Goal: Task Accomplishment & Management: Manage account settings

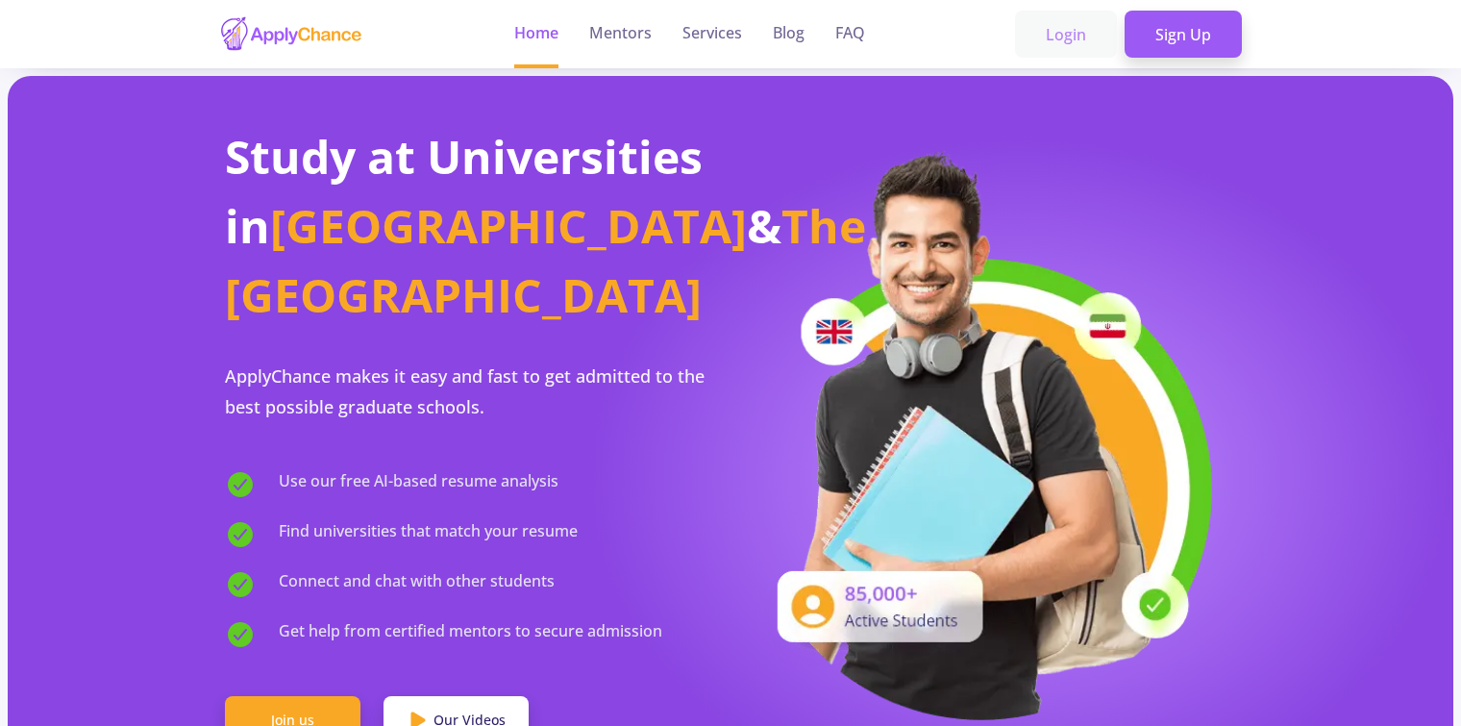
click at [1070, 34] on link "Login" at bounding box center [1066, 35] width 102 height 48
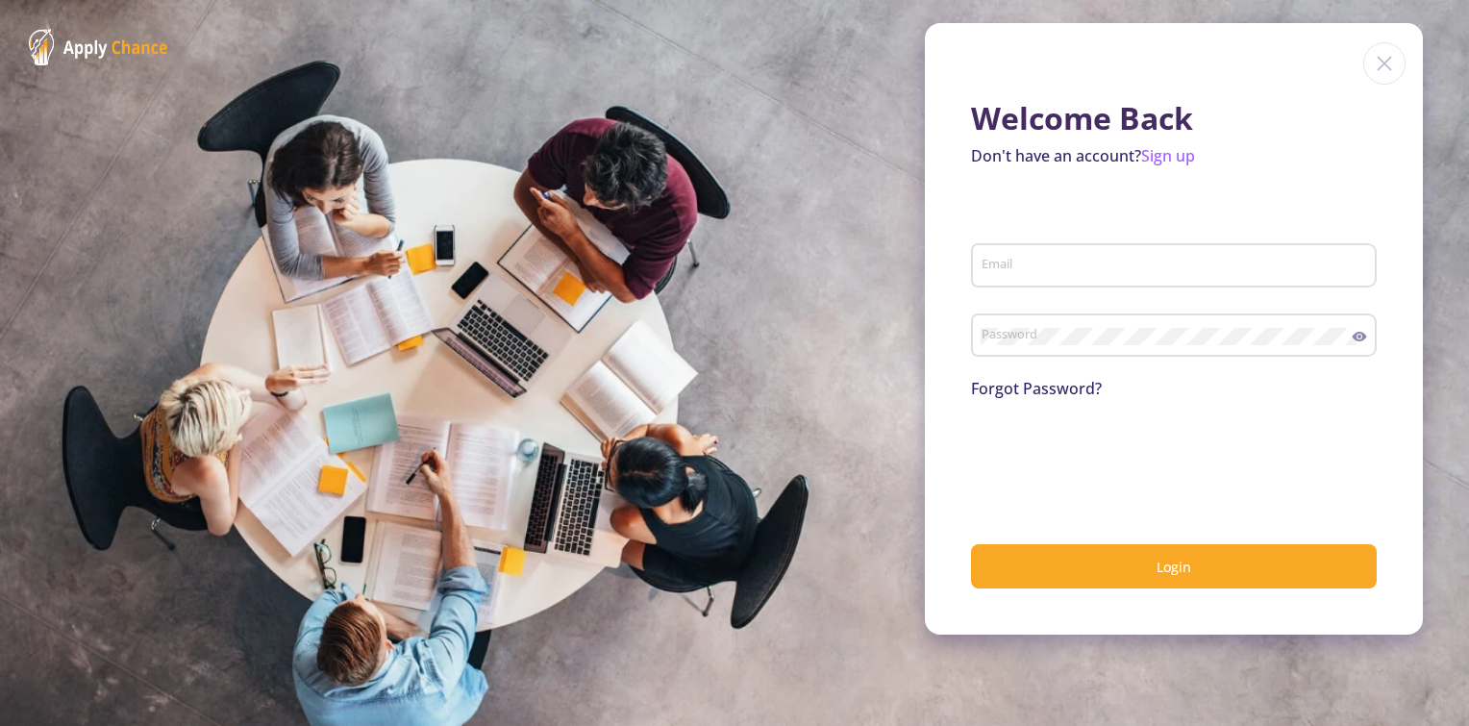
click at [1126, 255] on div "Email" at bounding box center [1174, 261] width 387 height 50
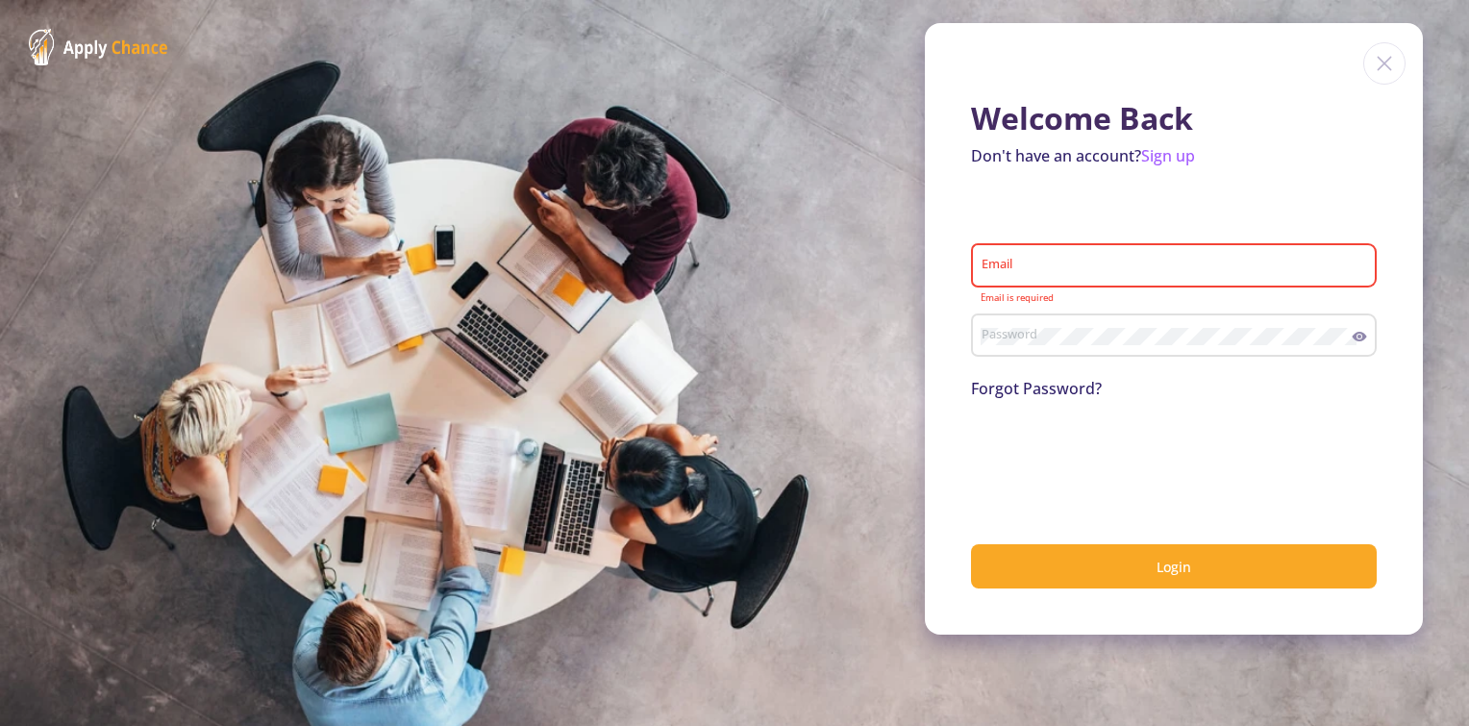
click at [1144, 276] on div "Email" at bounding box center [1174, 261] width 387 height 50
click at [1104, 346] on div "Password" at bounding box center [1167, 332] width 372 height 50
click at [1177, 157] on link "Sign up" at bounding box center [1168, 155] width 54 height 21
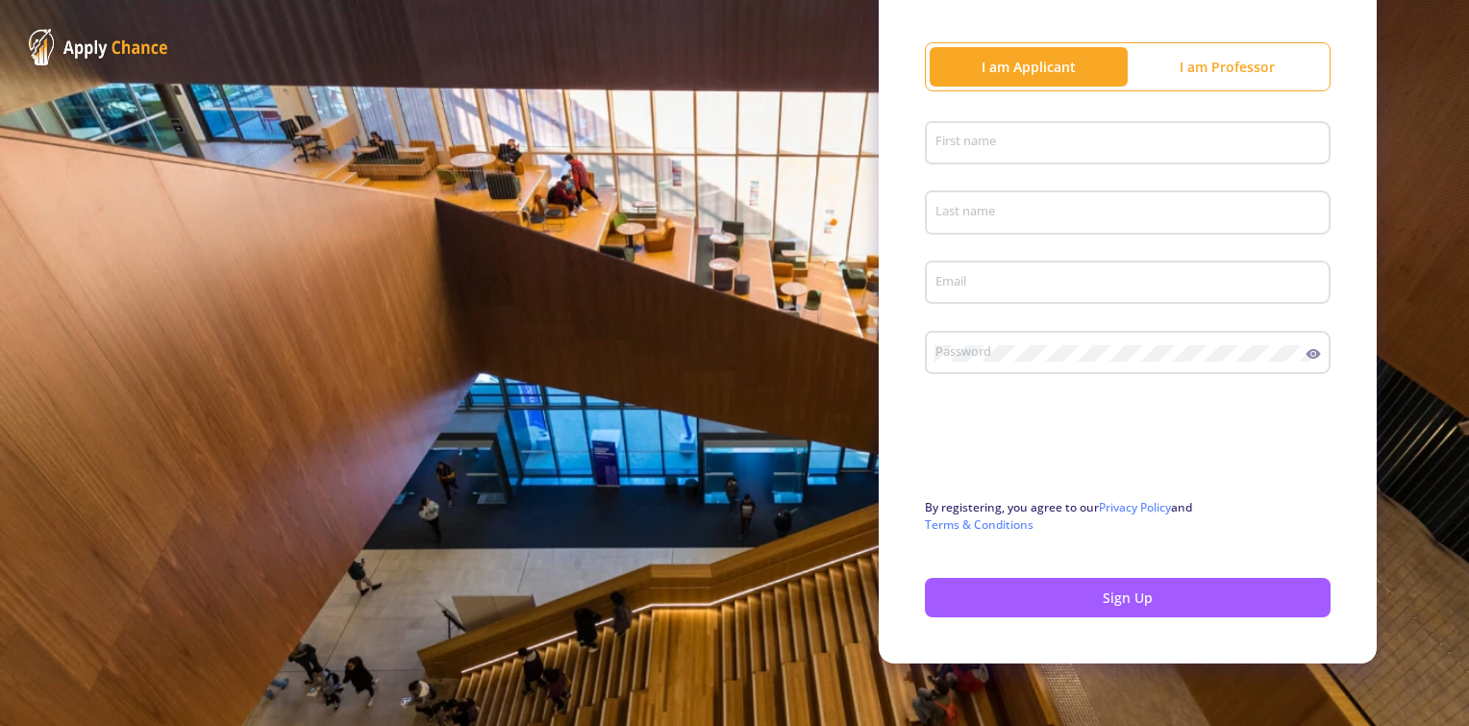
scroll to position [215, 0]
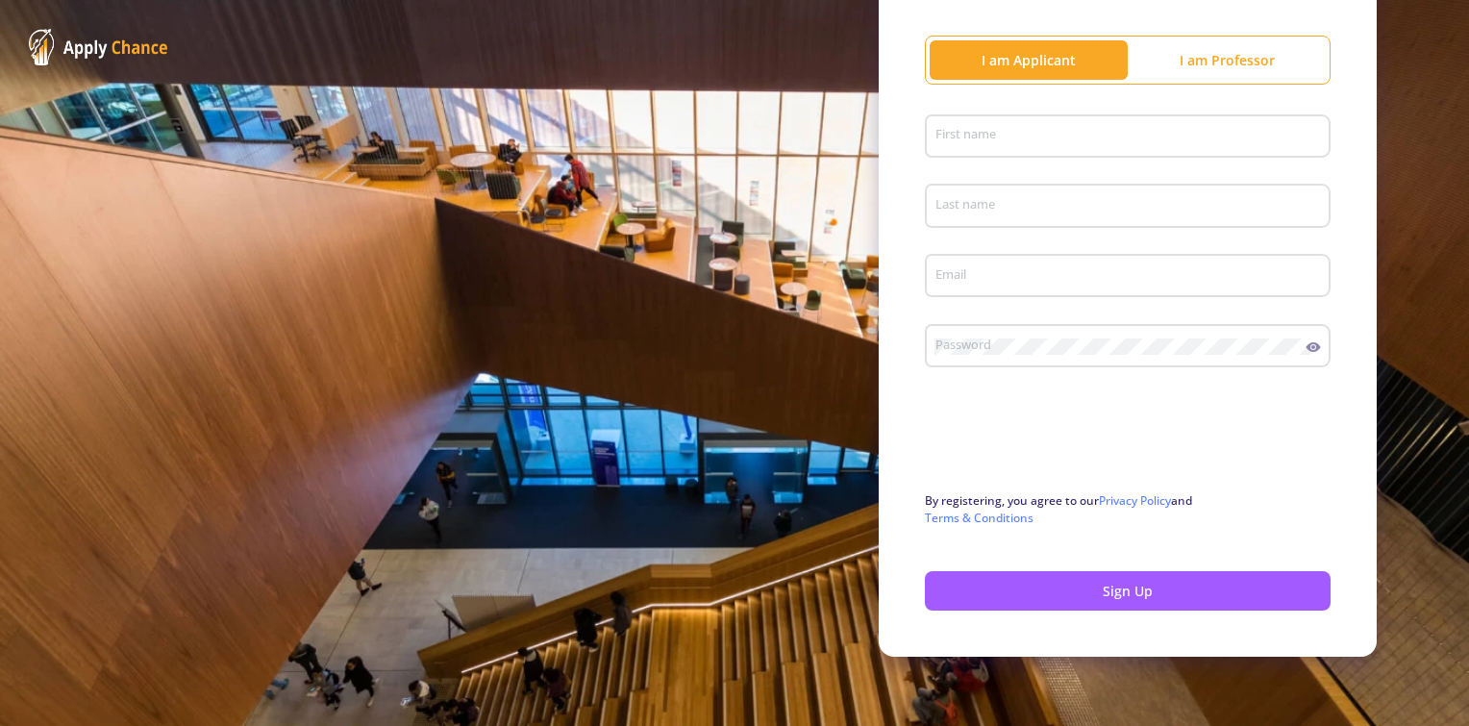
click at [1018, 119] on div "First name" at bounding box center [1127, 133] width 387 height 50
click at [1008, 142] on input "First name" at bounding box center [1130, 137] width 392 height 17
type input "Maryam"
type input "Ghorbani"
type input "mary.gh99@yahoo.com"
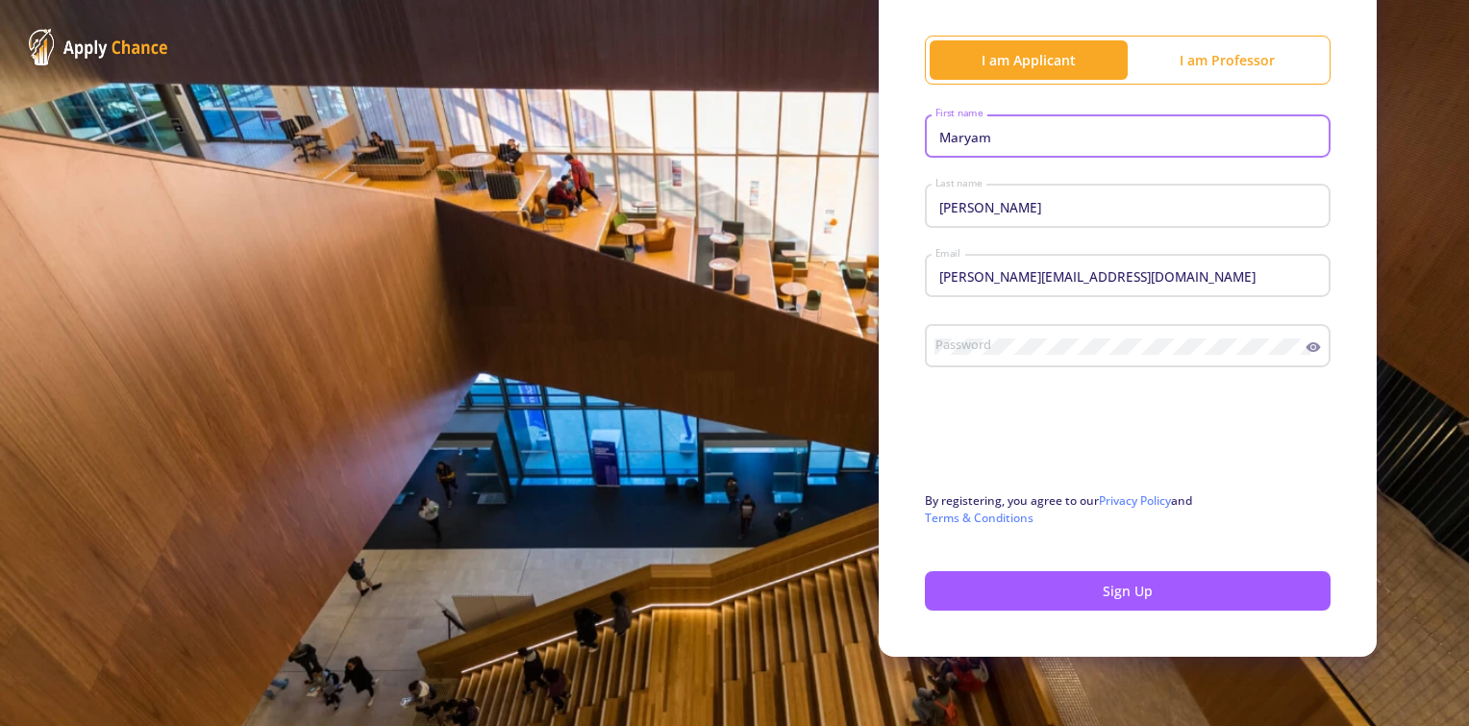
click at [1033, 262] on div "mary.gh99@yahoo.com Email" at bounding box center [1127, 272] width 387 height 50
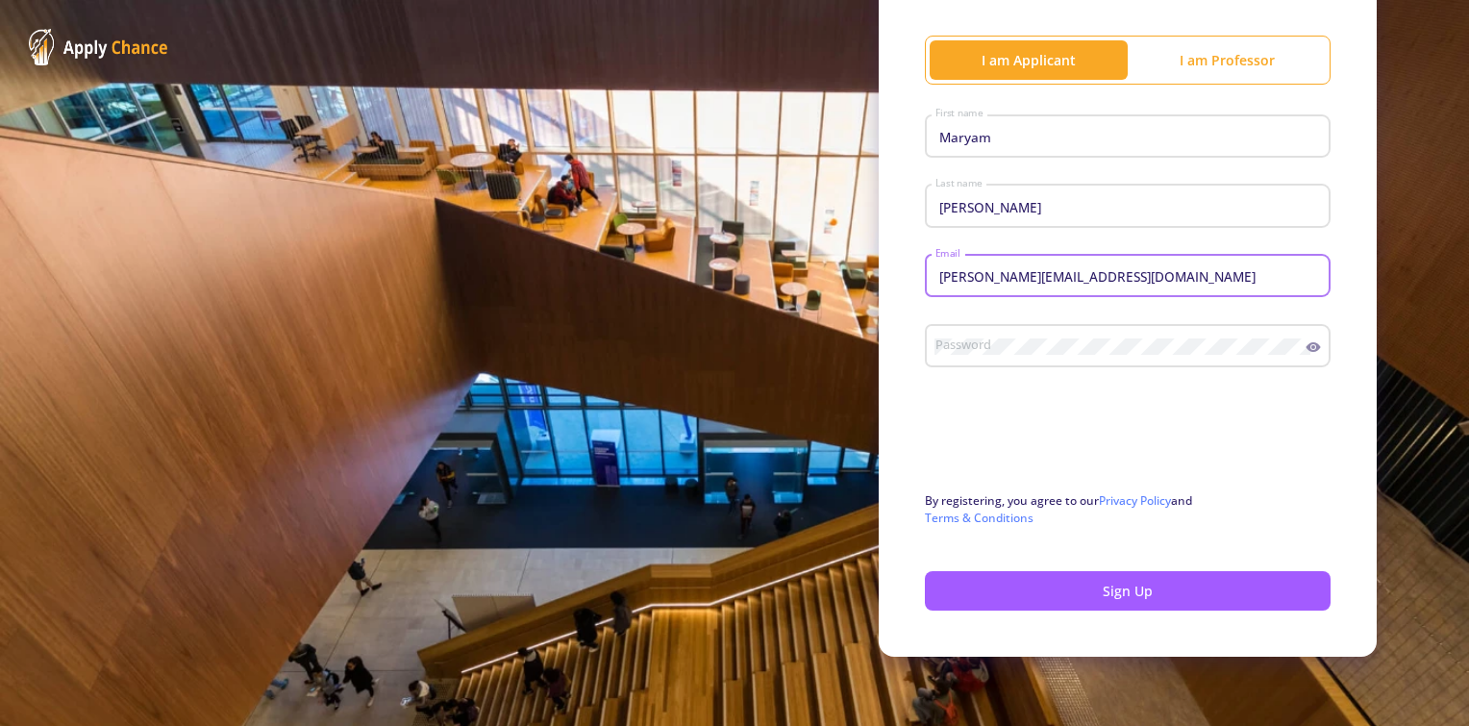
click at [1085, 276] on input "mary.gh99@yahoo.com" at bounding box center [1130, 276] width 392 height 17
click at [934, 308] on div "mary.gh99@yahoo.com Email" at bounding box center [1128, 281] width 406 height 63
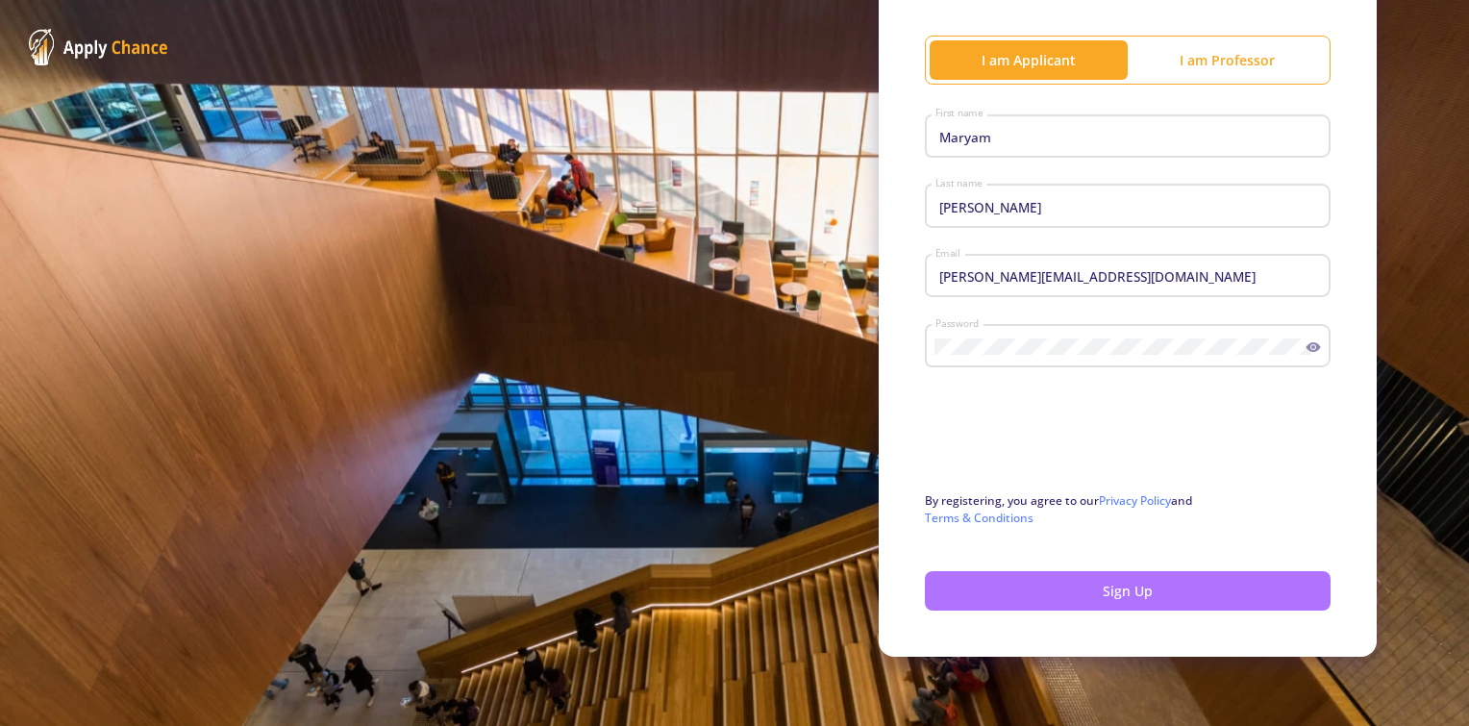
click at [1086, 603] on button "Sign Up" at bounding box center [1128, 590] width 406 height 39
click at [1111, 586] on button "Sign Up" at bounding box center [1128, 590] width 406 height 39
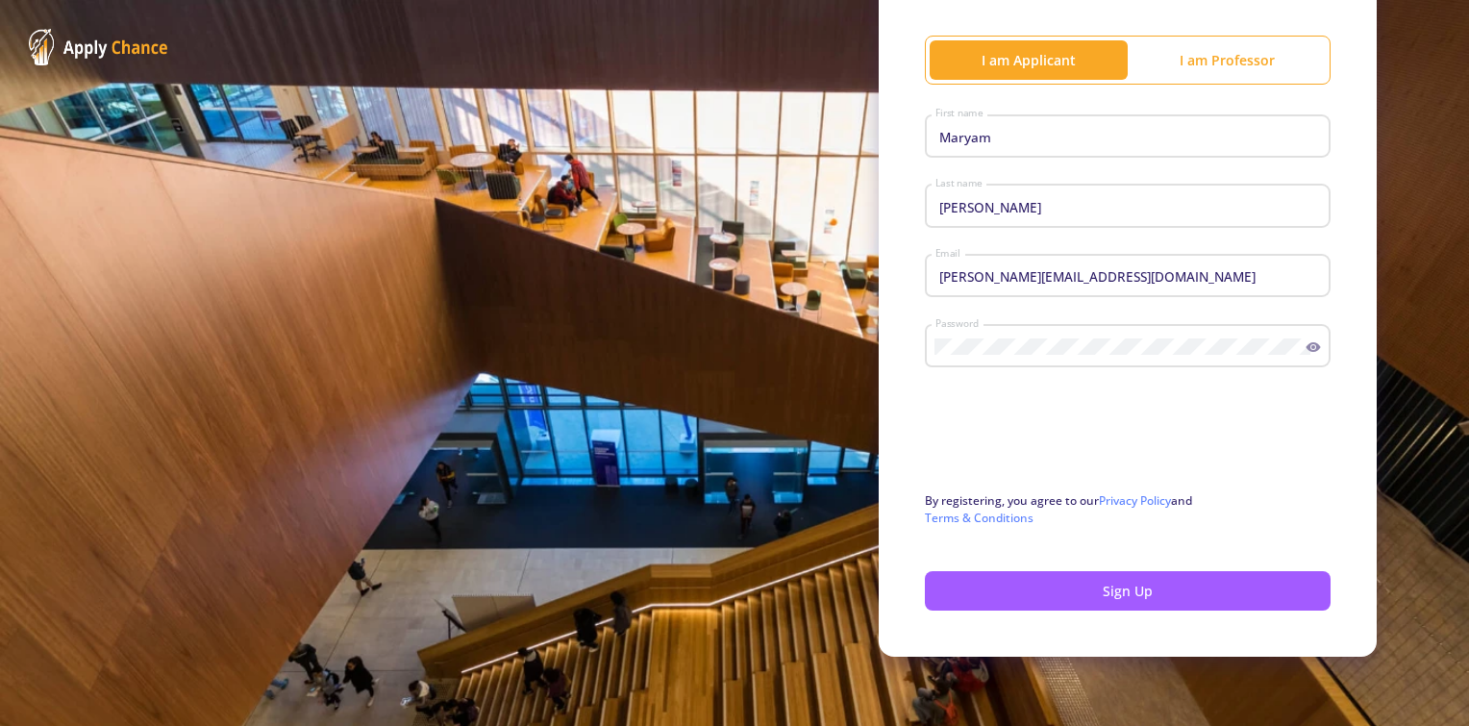
click at [1124, 610] on div "Sign Up Already have an account? Login I am Applicant I am Professor Maryam Fir…" at bounding box center [1128, 256] width 498 height 802
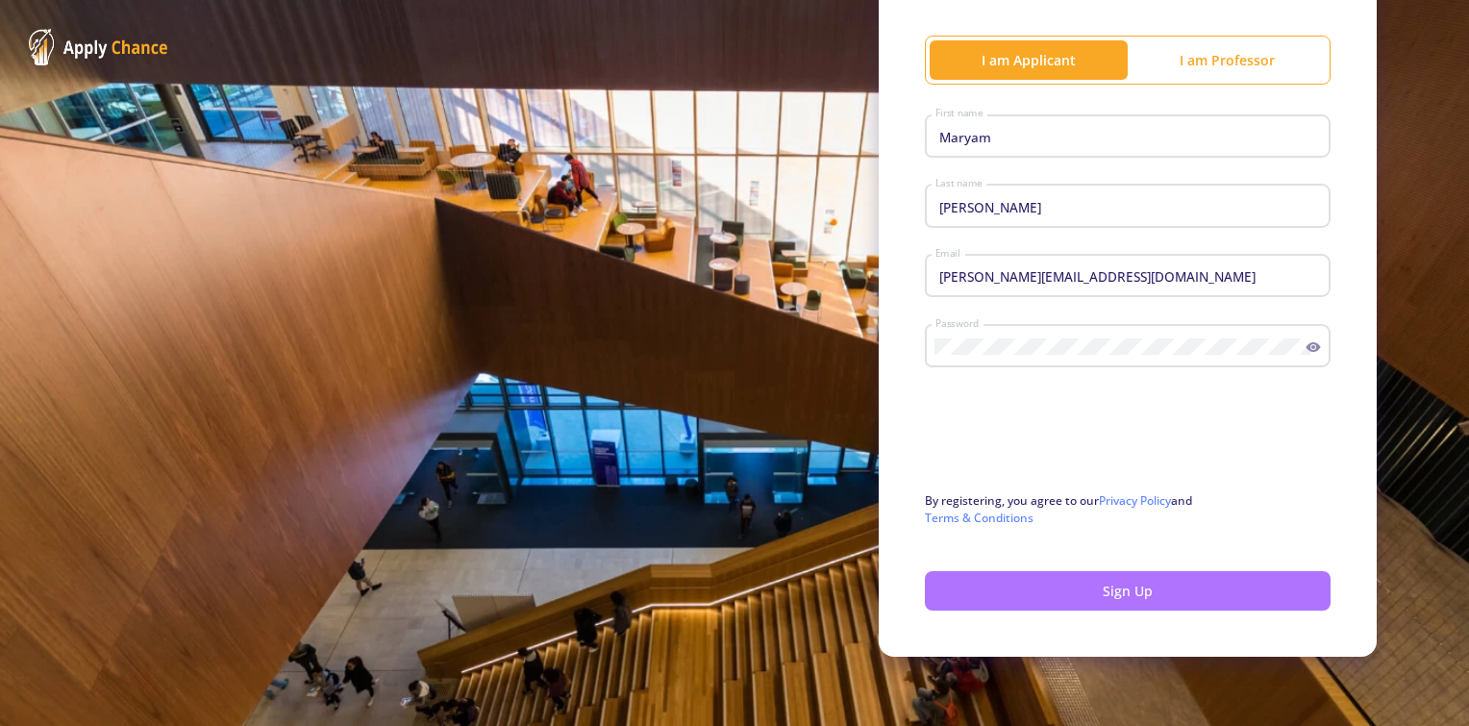
click at [1096, 578] on button "Sign Up" at bounding box center [1128, 590] width 406 height 39
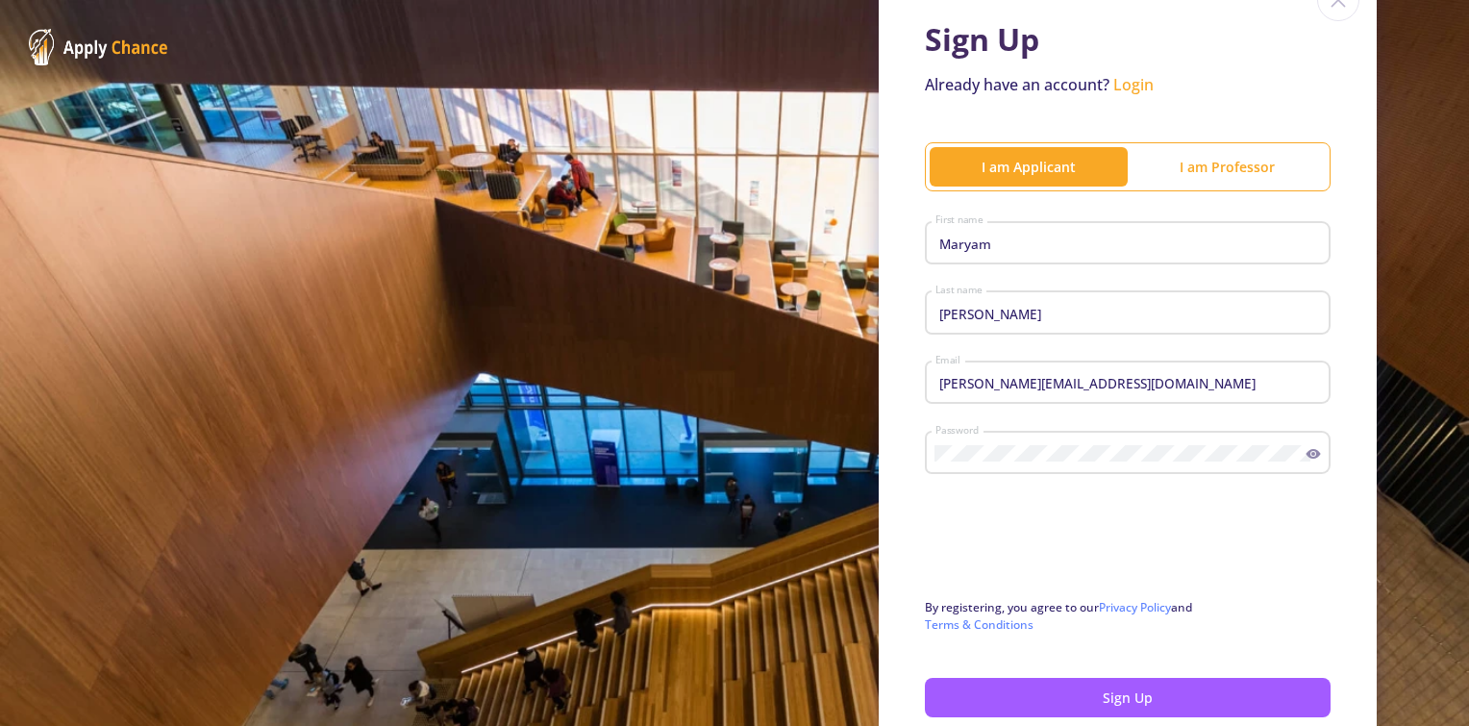
scroll to position [0, 0]
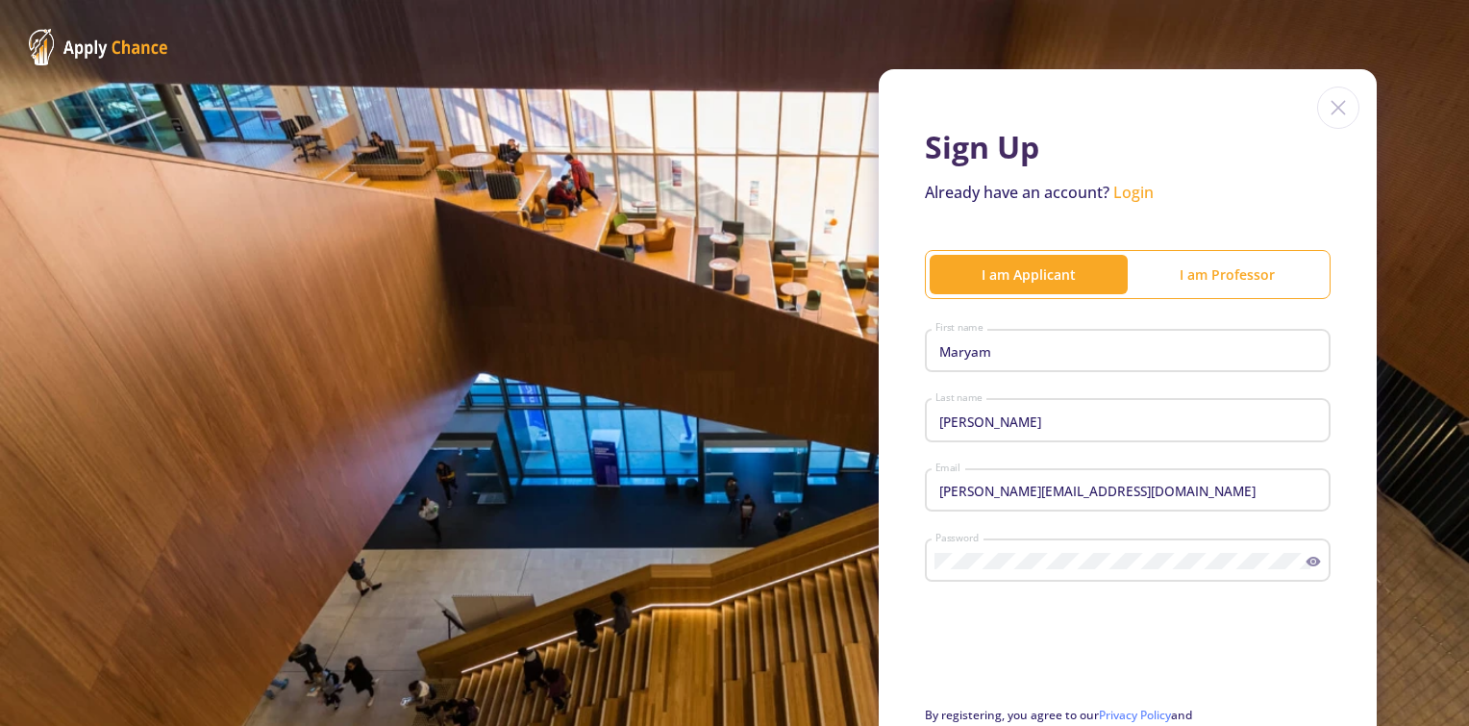
click at [1141, 188] on link "Login" at bounding box center [1133, 192] width 40 height 21
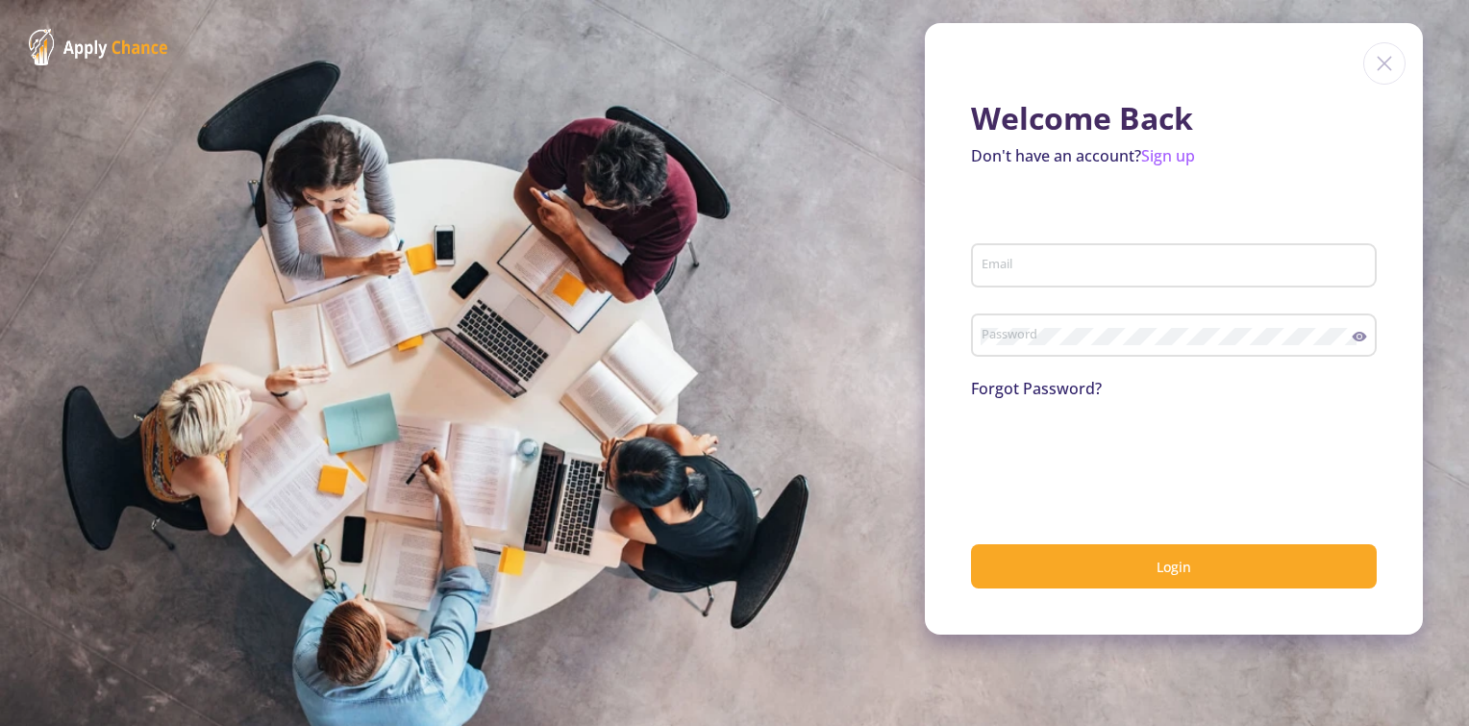
type input "mary.gh99@yahoo.com"
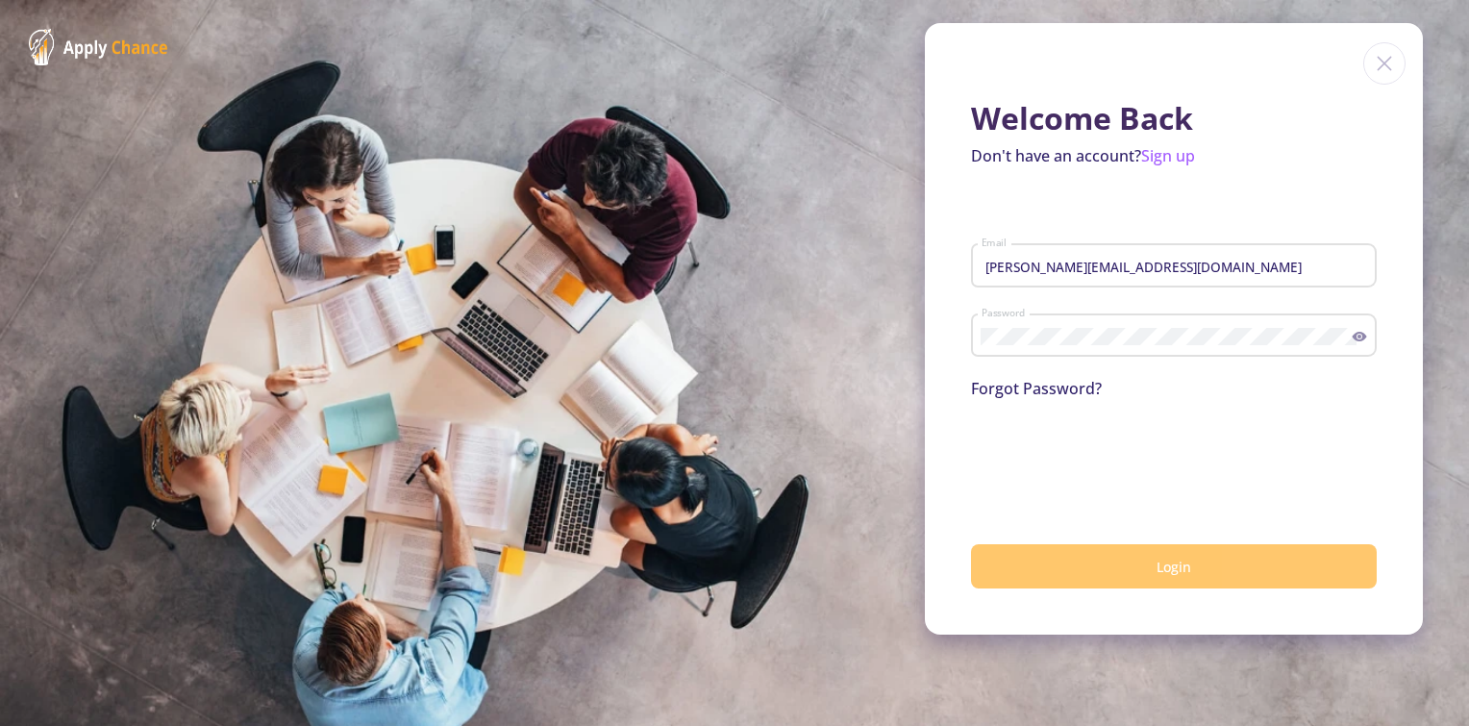
click at [1091, 557] on button "Login" at bounding box center [1174, 566] width 406 height 45
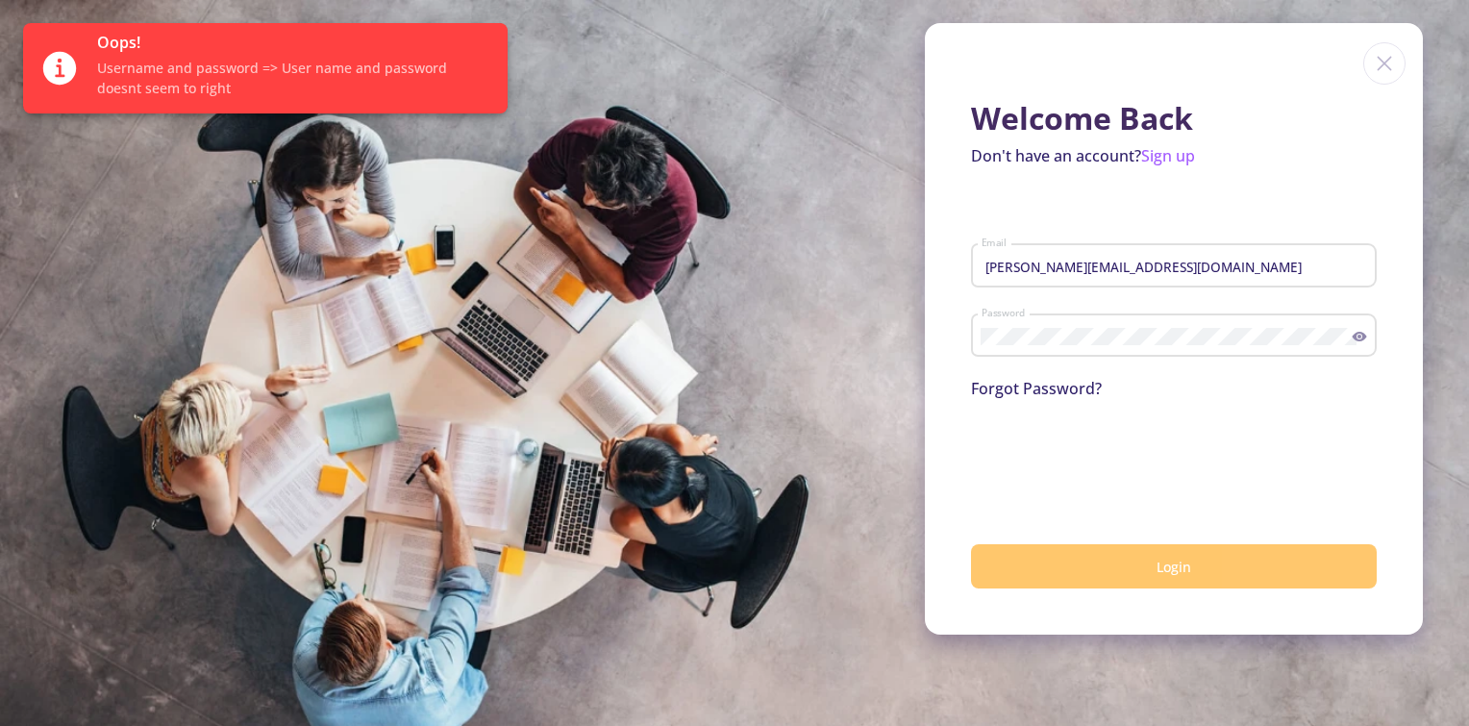
click at [1053, 570] on button "Login" at bounding box center [1174, 566] width 406 height 45
click at [1044, 570] on button "Login" at bounding box center [1174, 566] width 406 height 45
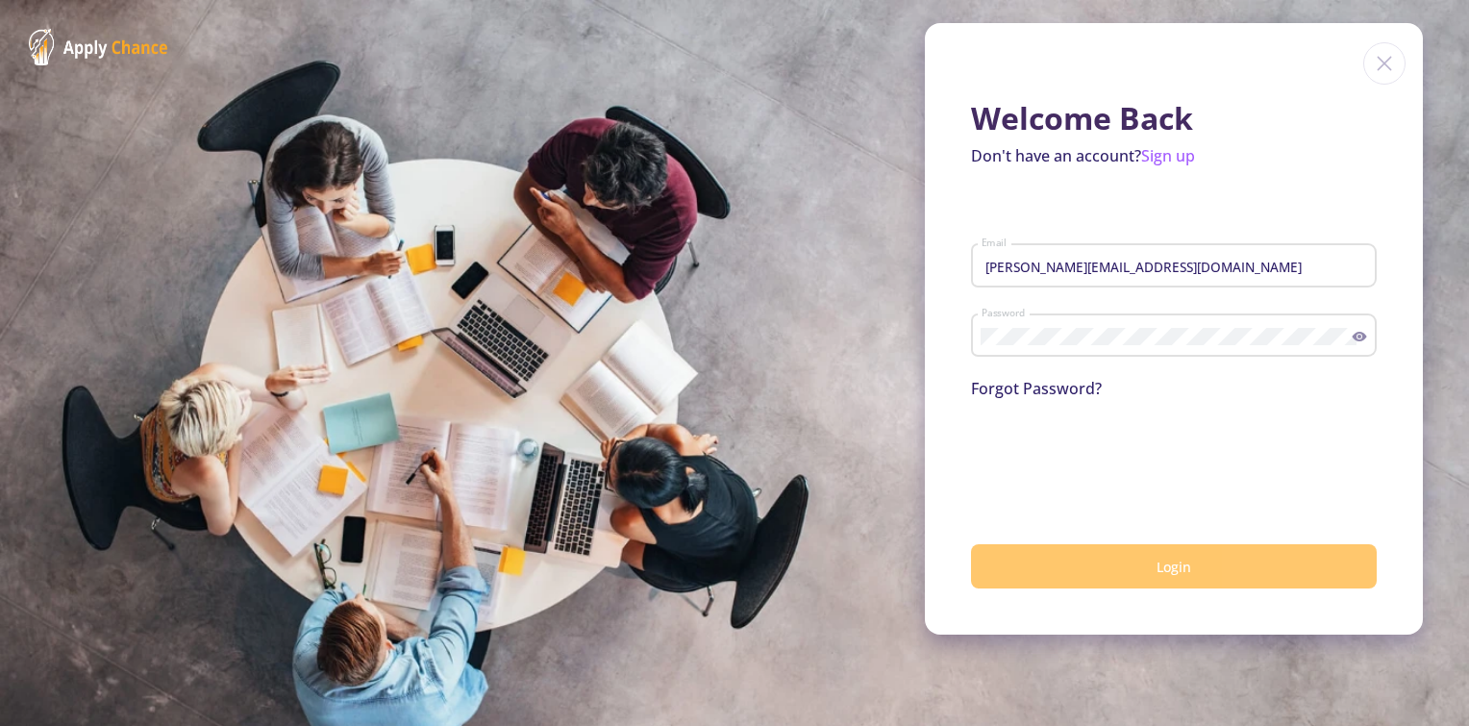
click at [1158, 562] on span "Login" at bounding box center [1174, 567] width 35 height 18
click at [1181, 562] on span "Login" at bounding box center [1174, 567] width 35 height 18
click at [1173, 158] on link "Sign up" at bounding box center [1168, 155] width 54 height 21
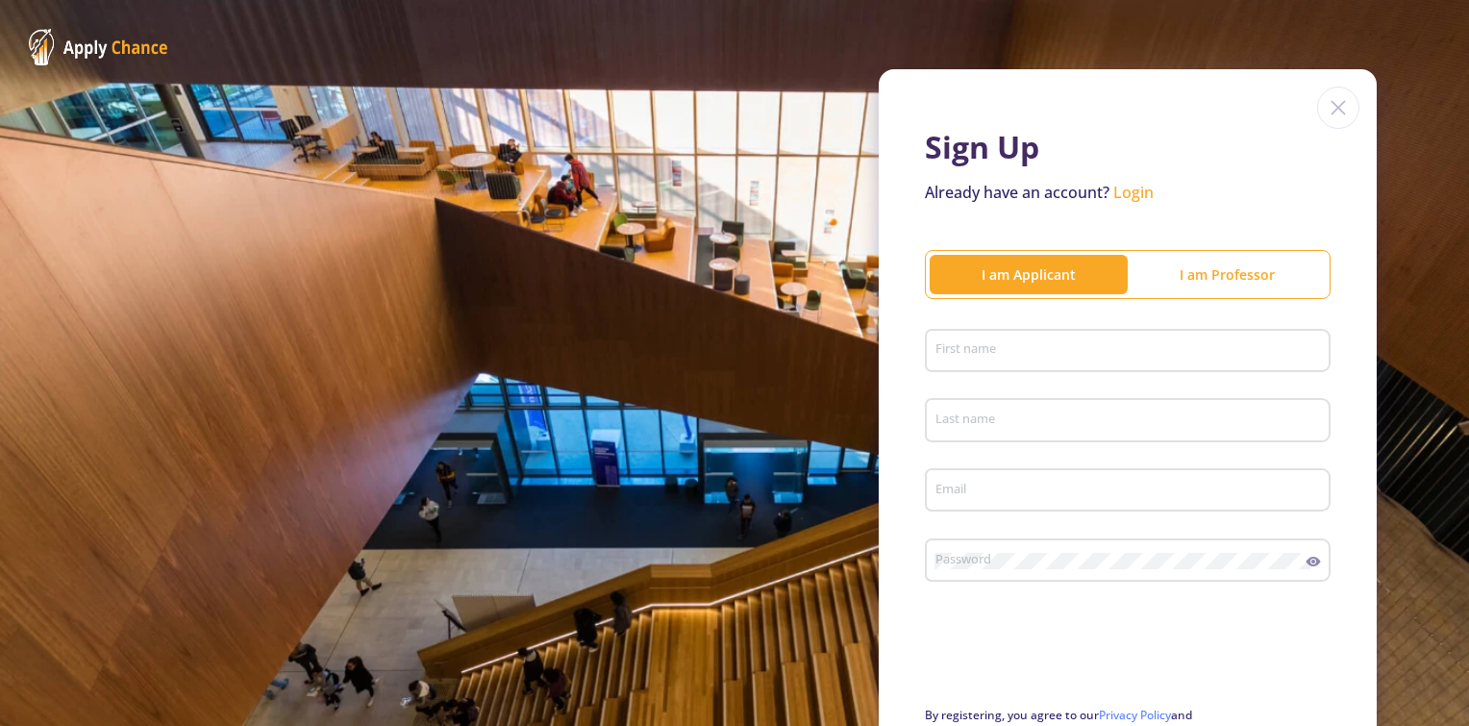
type input "mary.gh99@yahoo.com"
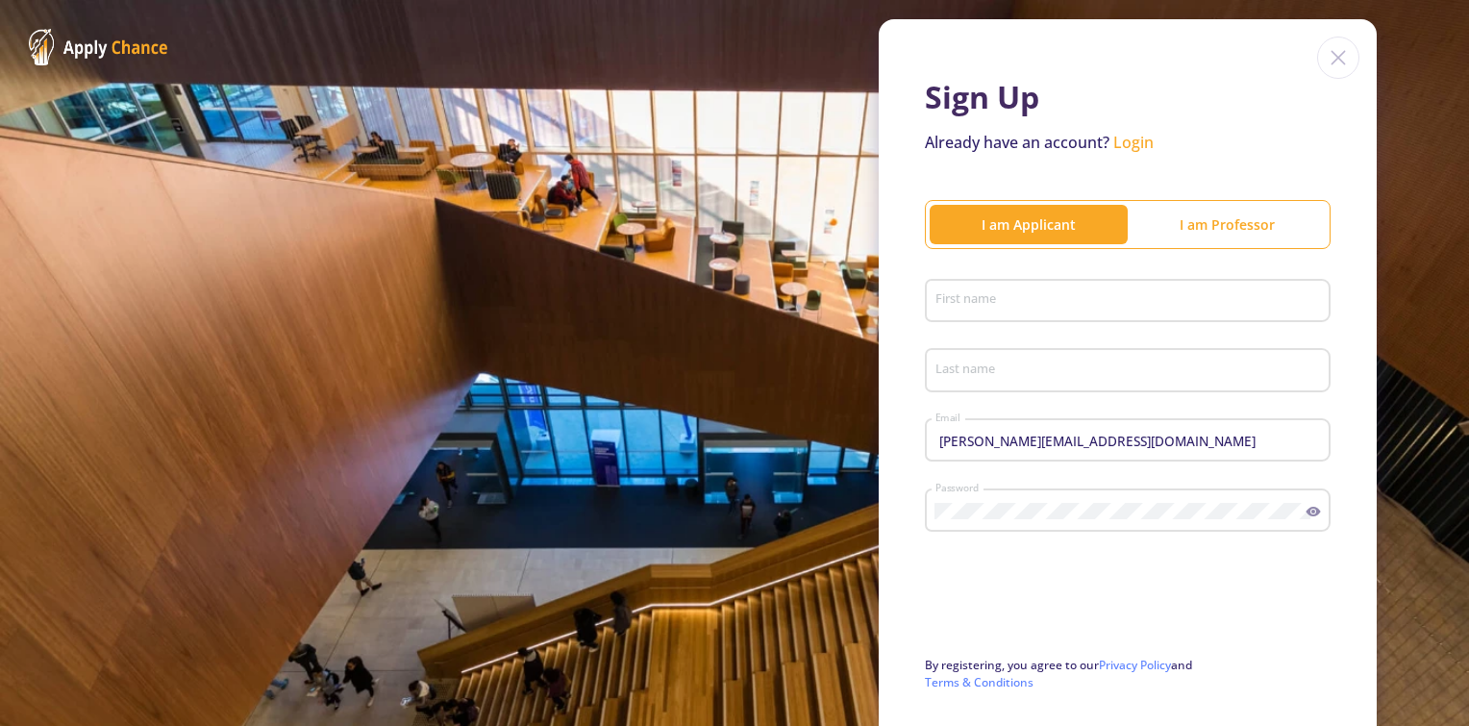
scroll to position [96, 0]
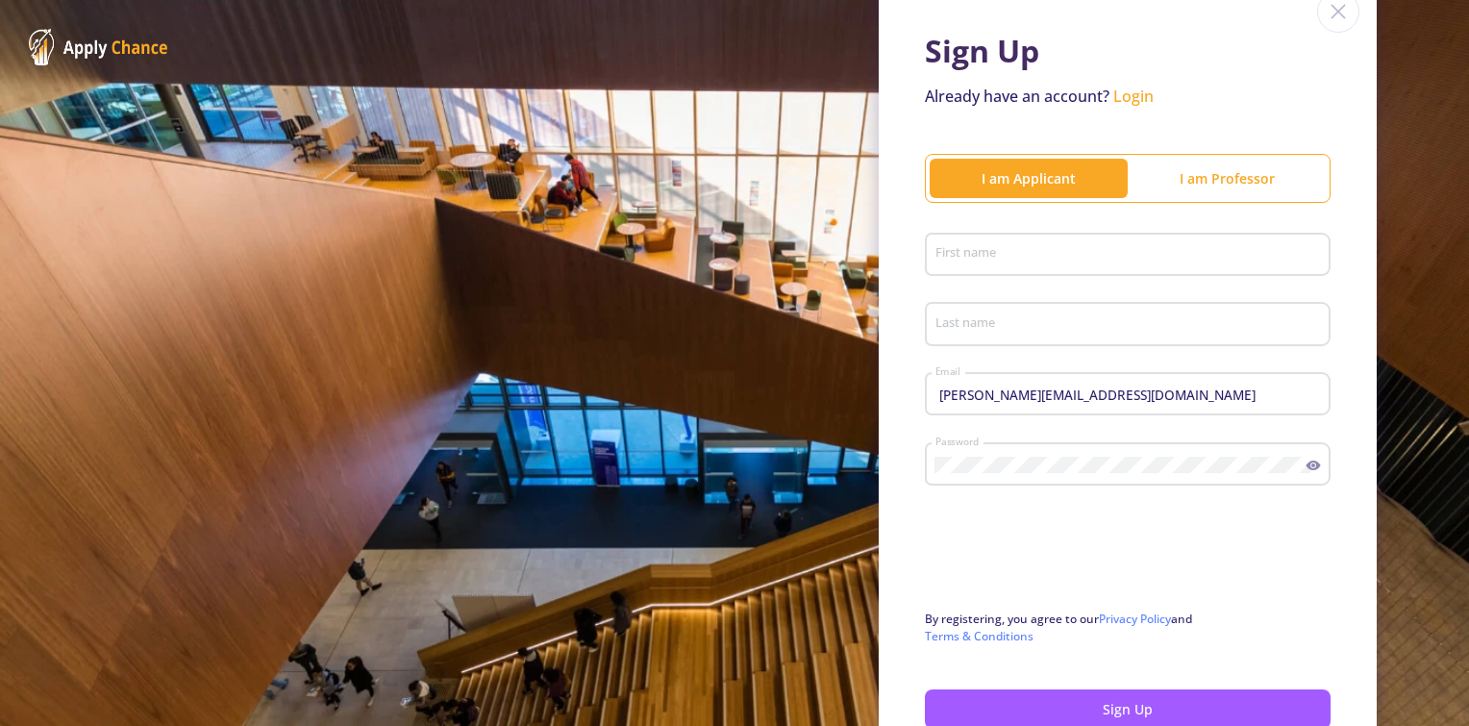
click at [1016, 249] on input "First name" at bounding box center [1130, 255] width 392 height 17
type input "Maryam"
type input "Ghorbani"
click at [1122, 400] on input "mary.gh99@yahoo.com" at bounding box center [1130, 394] width 392 height 17
click at [1100, 389] on input "mary.gh99@yahoo.com" at bounding box center [1130, 394] width 392 height 17
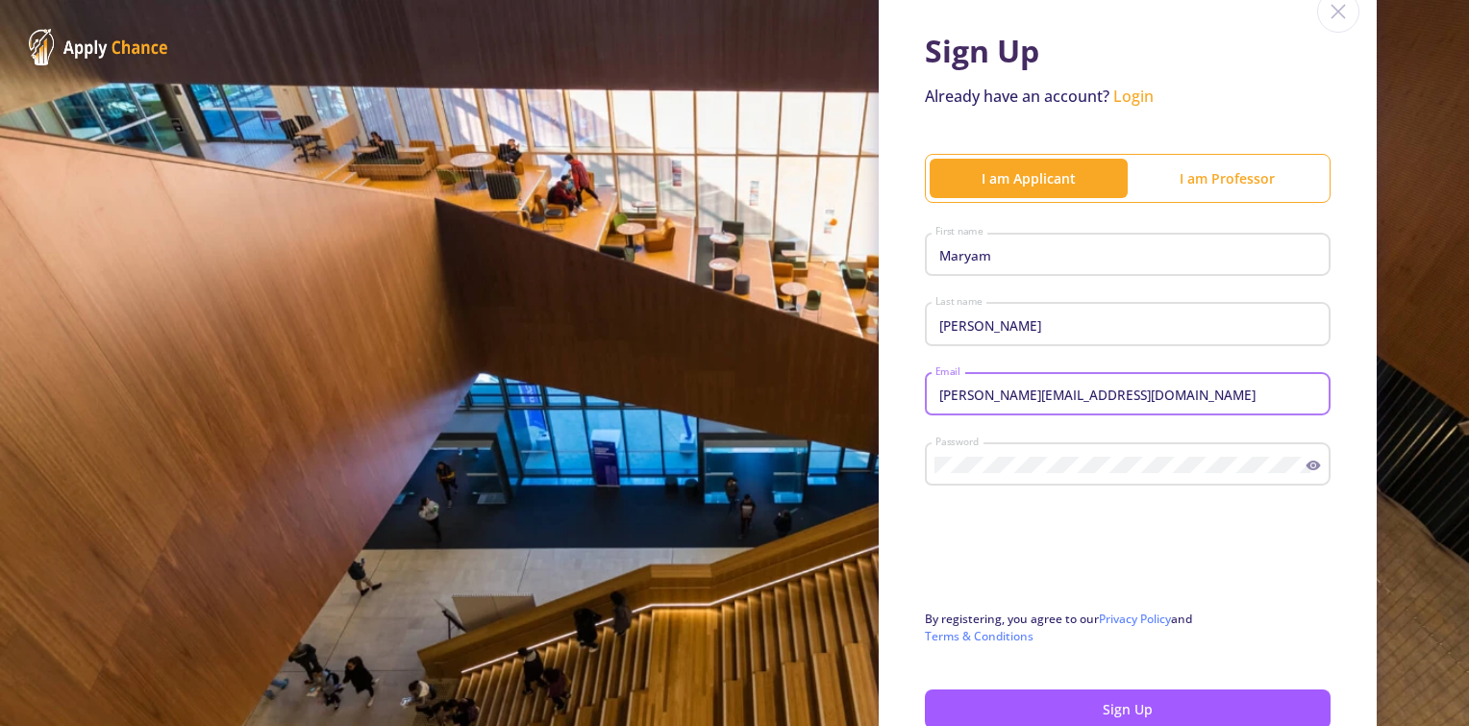
click at [1097, 388] on input "mary.gh99@yahoo.com" at bounding box center [1130, 394] width 392 height 17
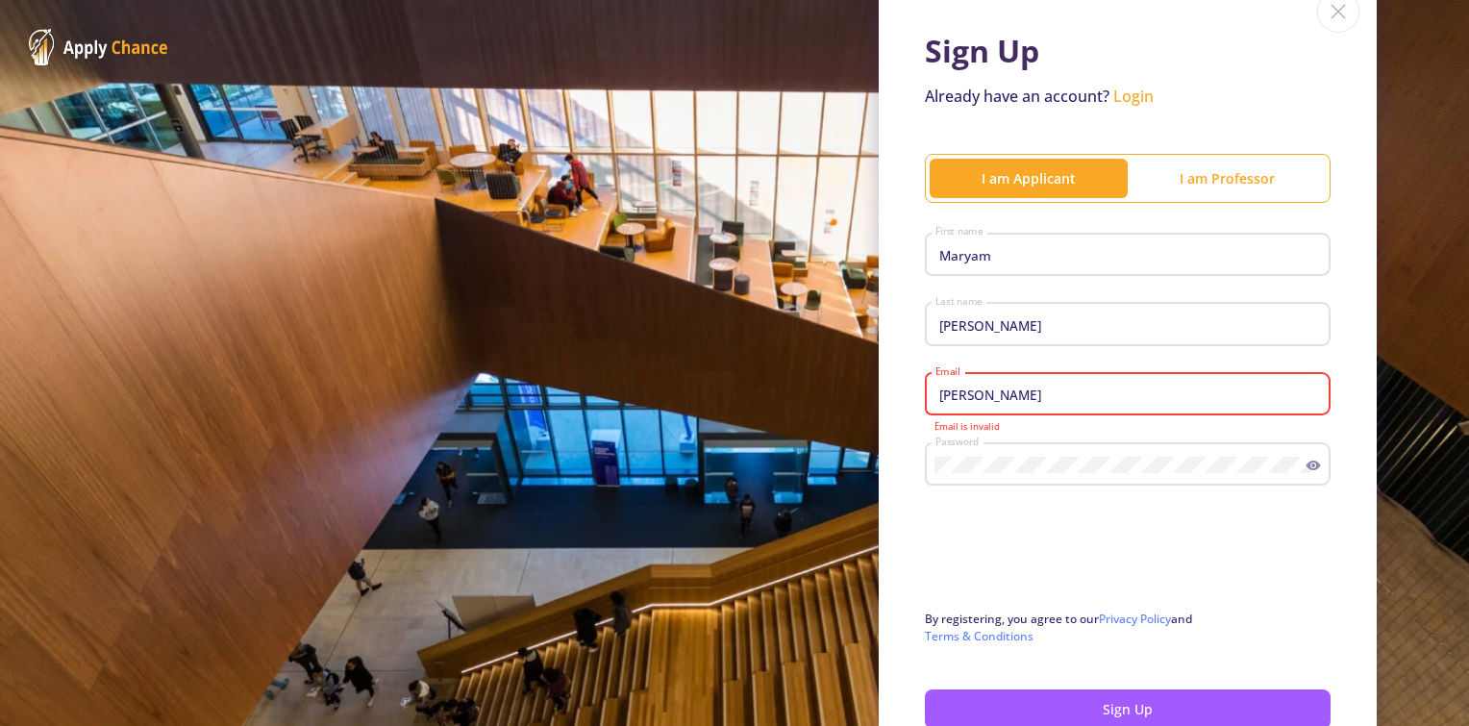
click at [887, 428] on div "Sign Up Already have an account? Login I am Applicant I am Professor Maryam Fir…" at bounding box center [1128, 374] width 498 height 802
click at [975, 393] on input "rahr" at bounding box center [1130, 394] width 392 height 17
type input "rahromehro@gmail.com"
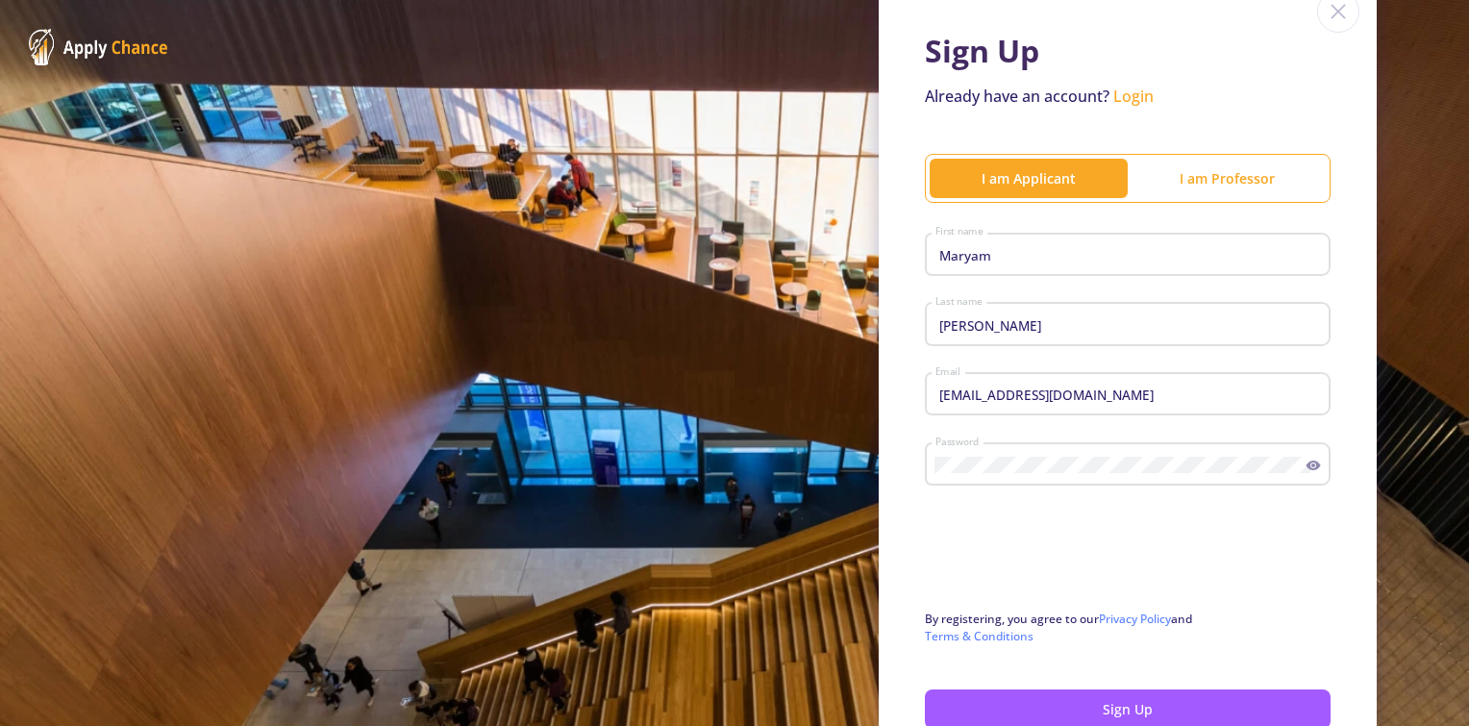
scroll to position [192, 0]
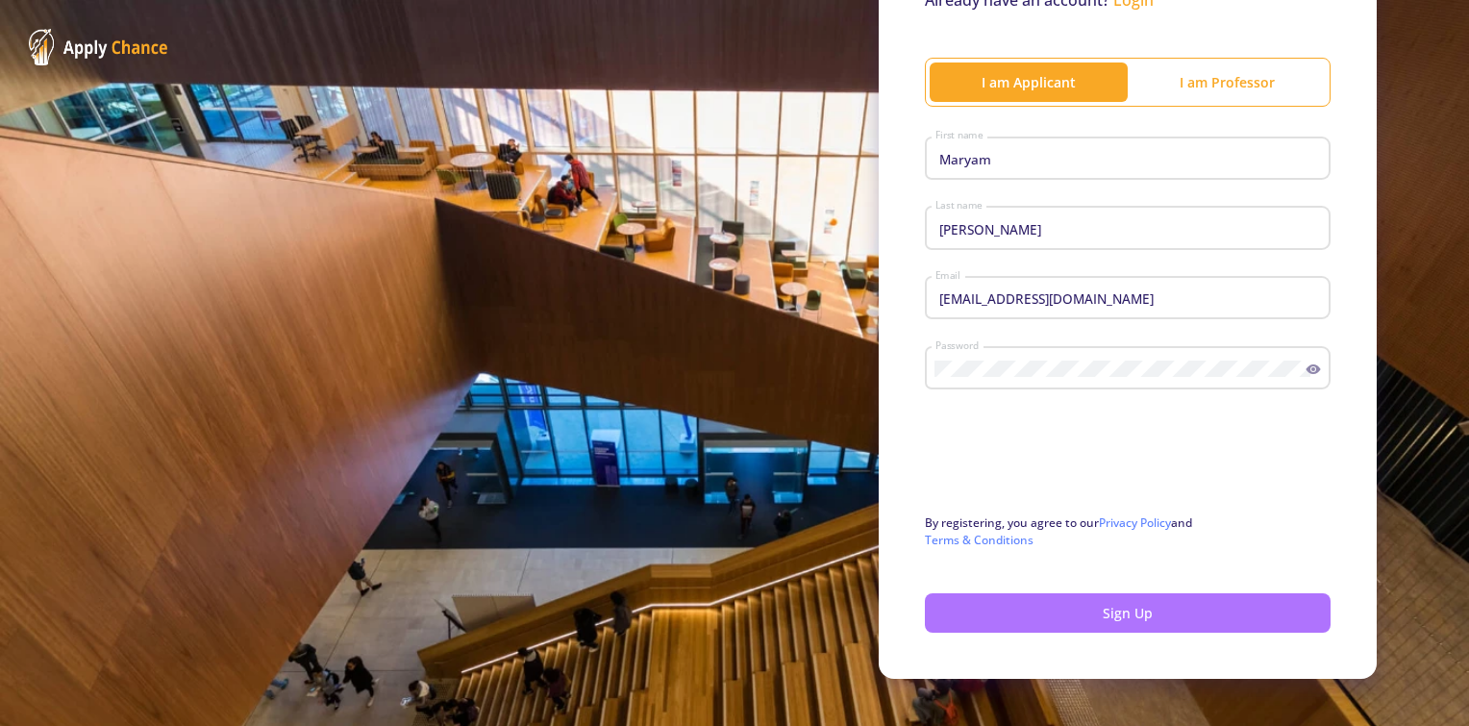
click at [1023, 598] on button "Sign Up" at bounding box center [1128, 612] width 406 height 39
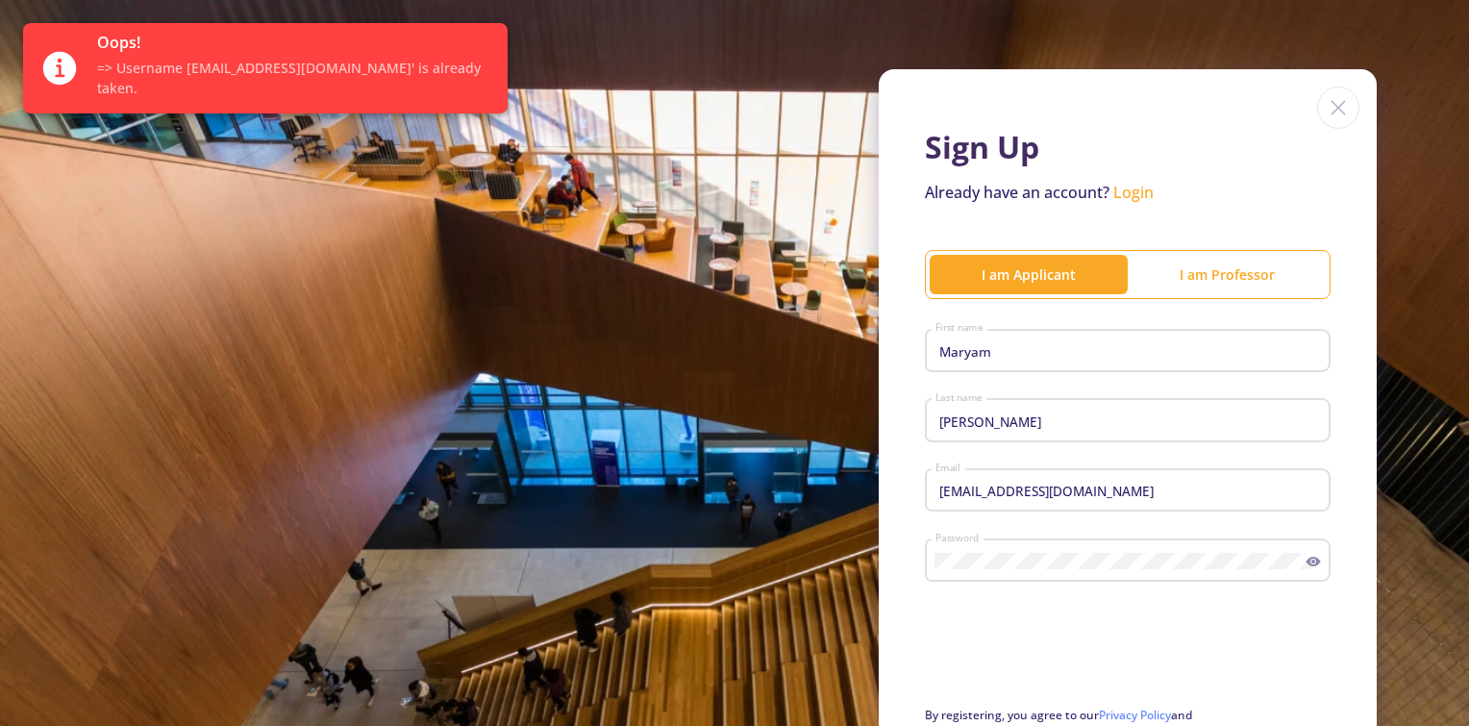
scroll to position [119, 0]
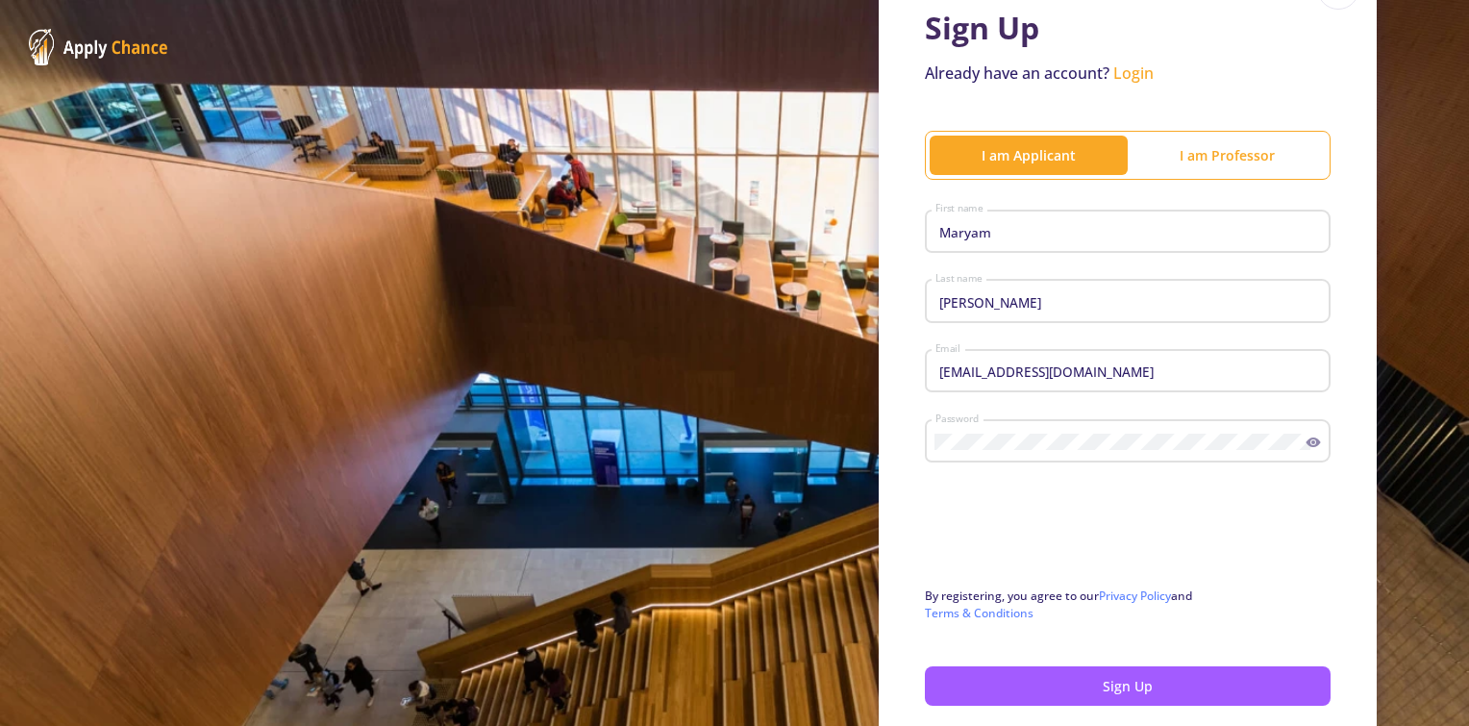
click at [1131, 77] on link "Login" at bounding box center [1133, 72] width 40 height 21
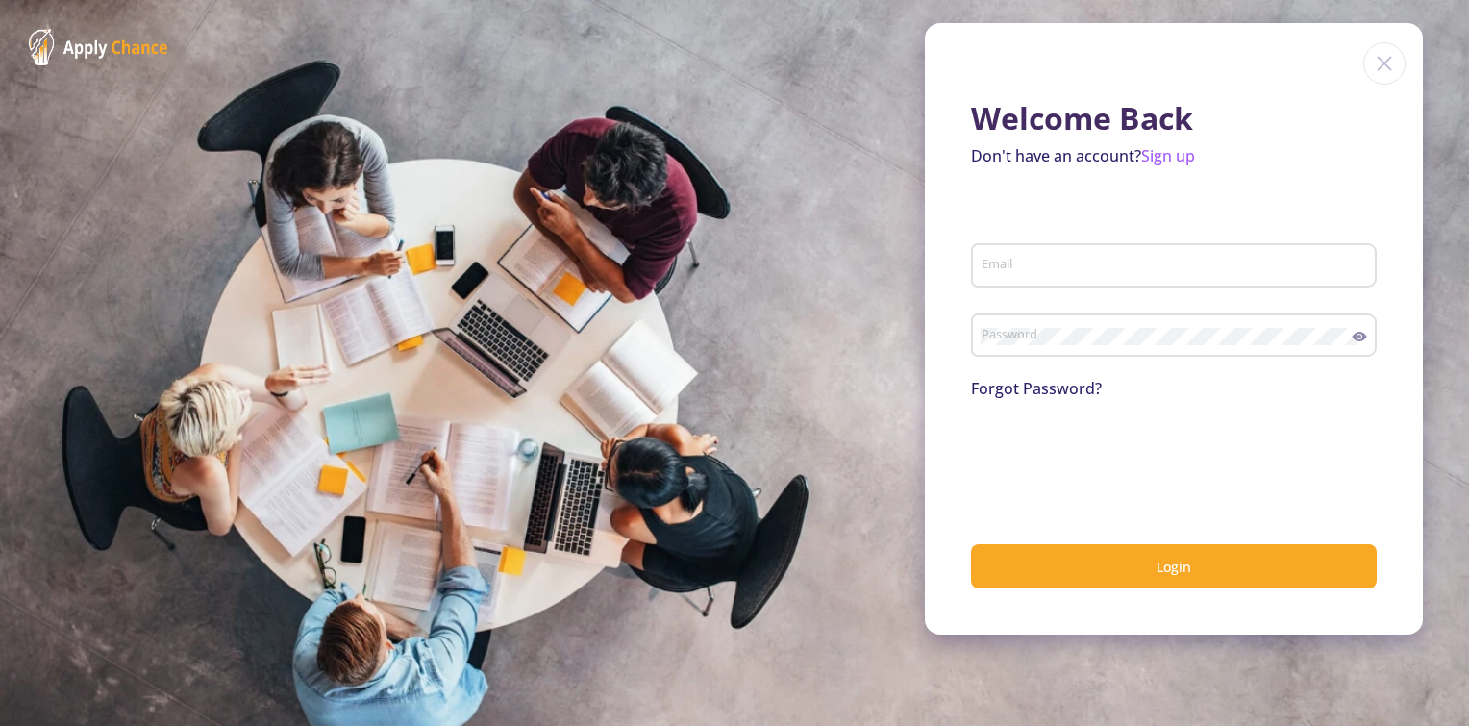
type input "mary.gh99@yahoo.com"
click at [1054, 392] on link "Forgot Password?" at bounding box center [1036, 388] width 131 height 21
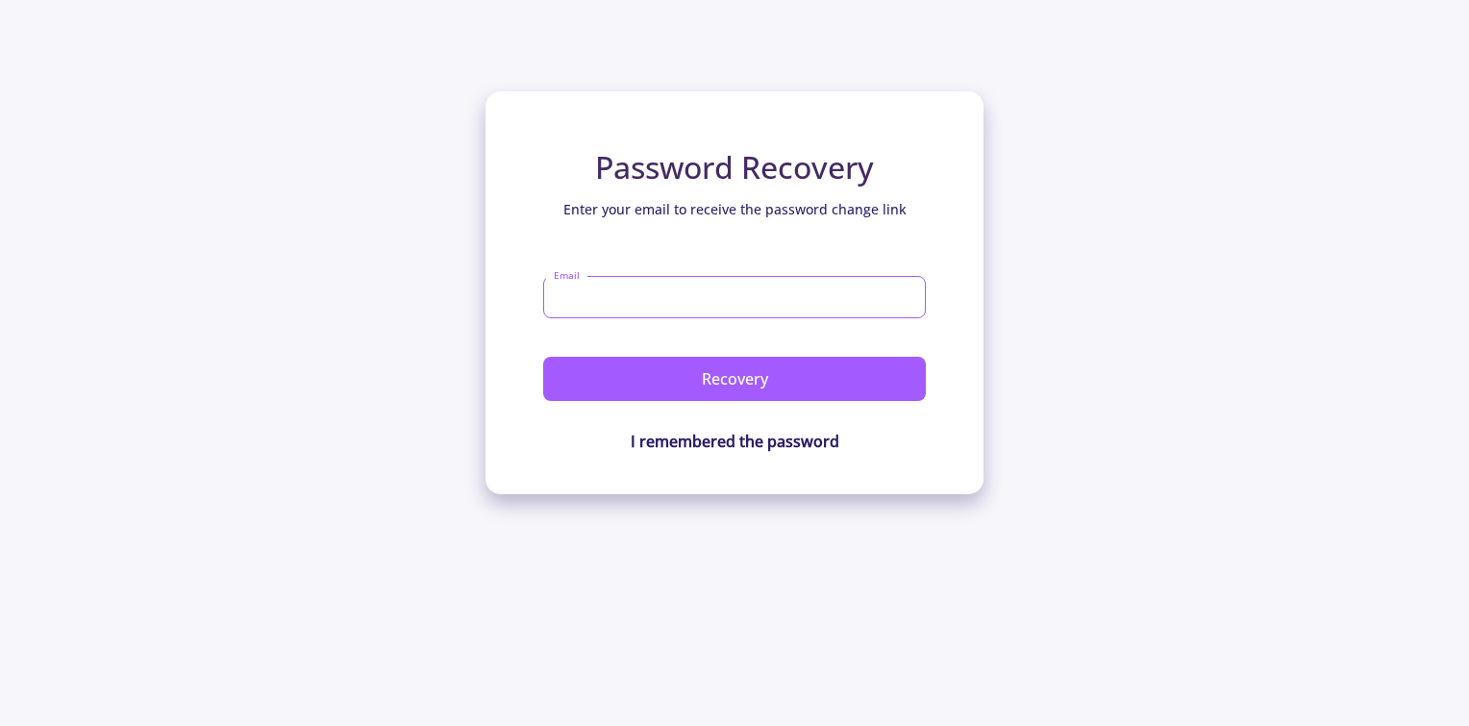
click at [628, 303] on input "Email" at bounding box center [734, 297] width 383 height 42
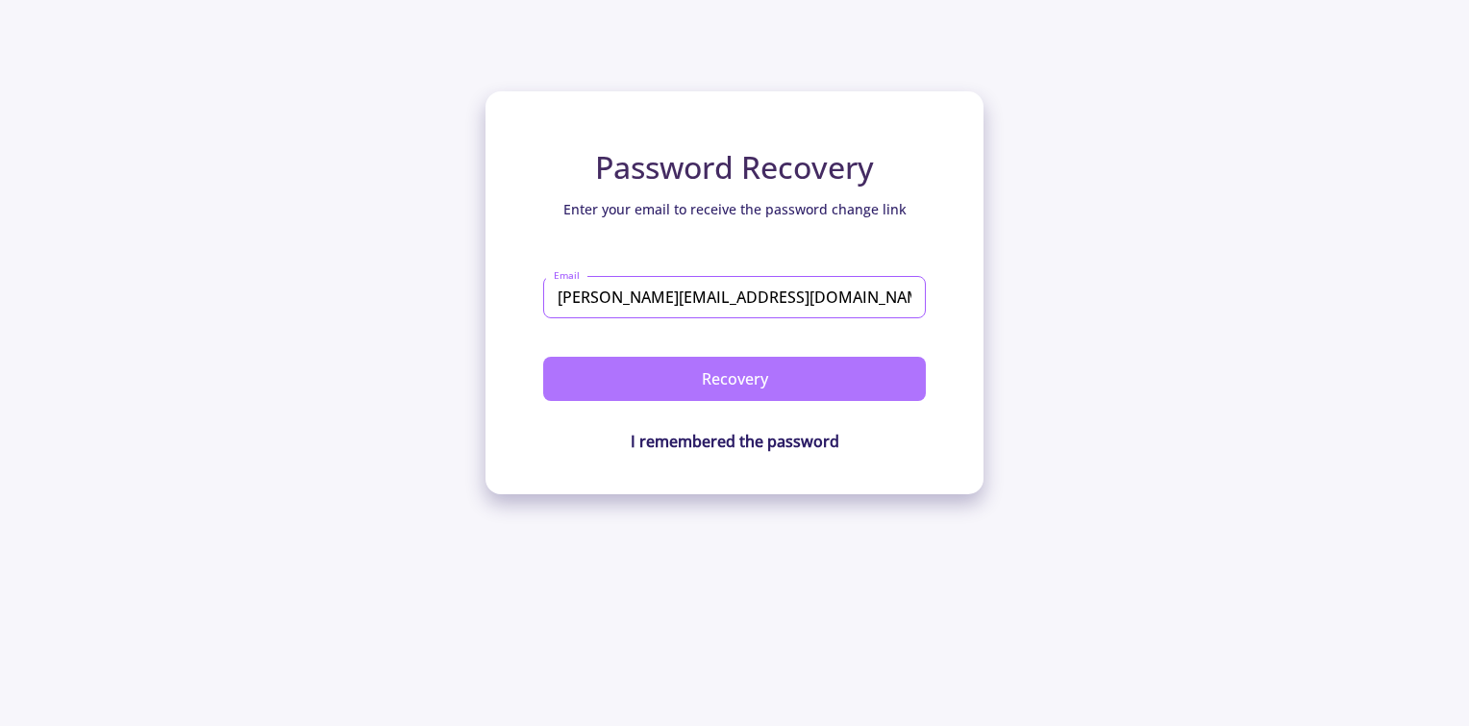
type input "mary.gh99@yahoo.com"
click at [714, 384] on button "Recovery" at bounding box center [734, 379] width 383 height 44
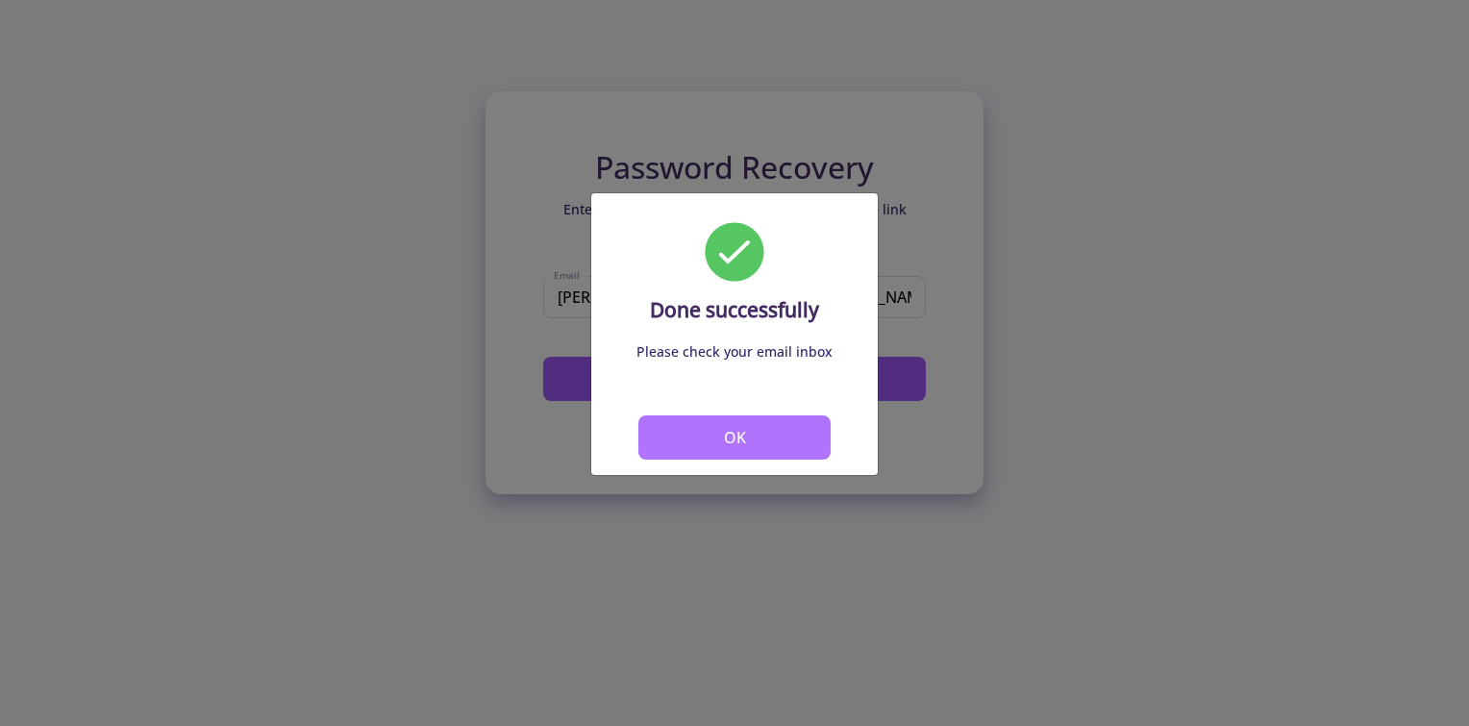
click at [712, 446] on button "OK" at bounding box center [734, 437] width 192 height 44
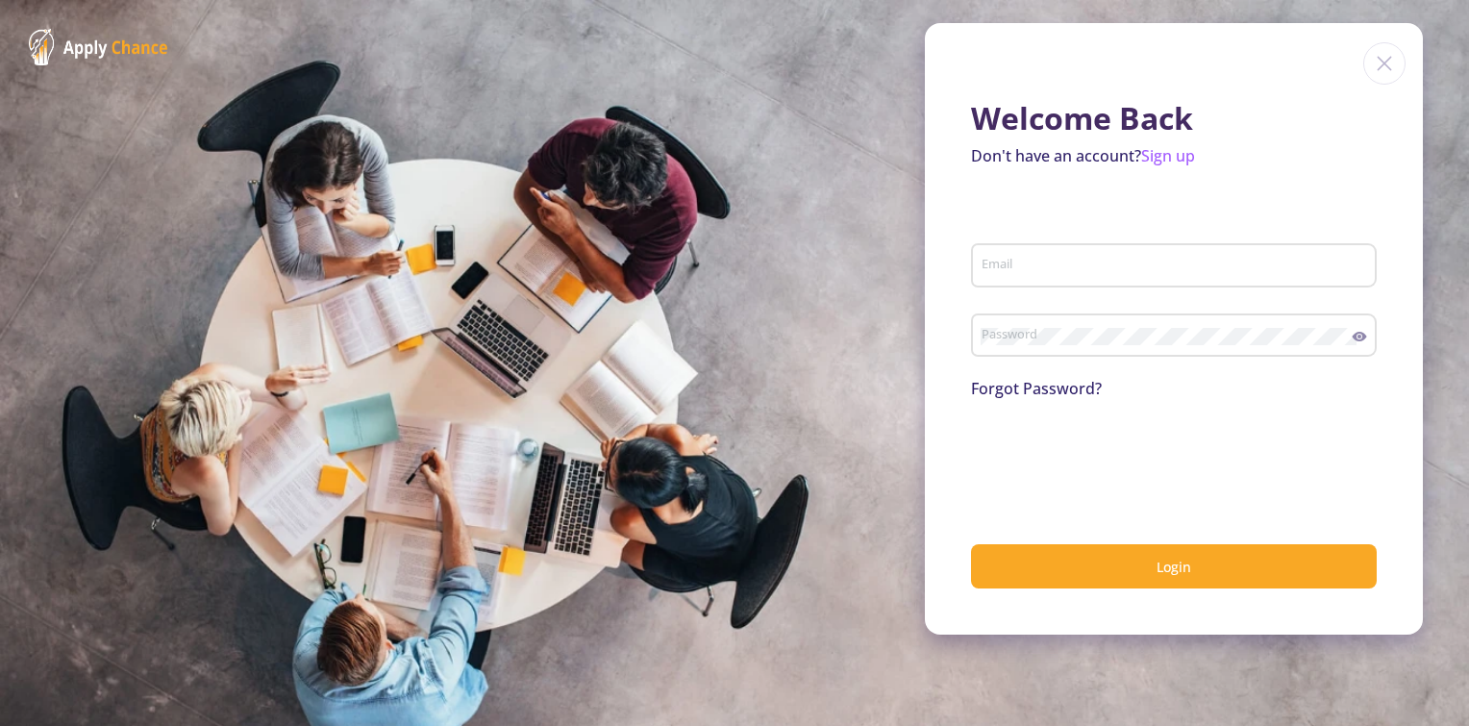
type input "mary.gh99@yahoo.com"
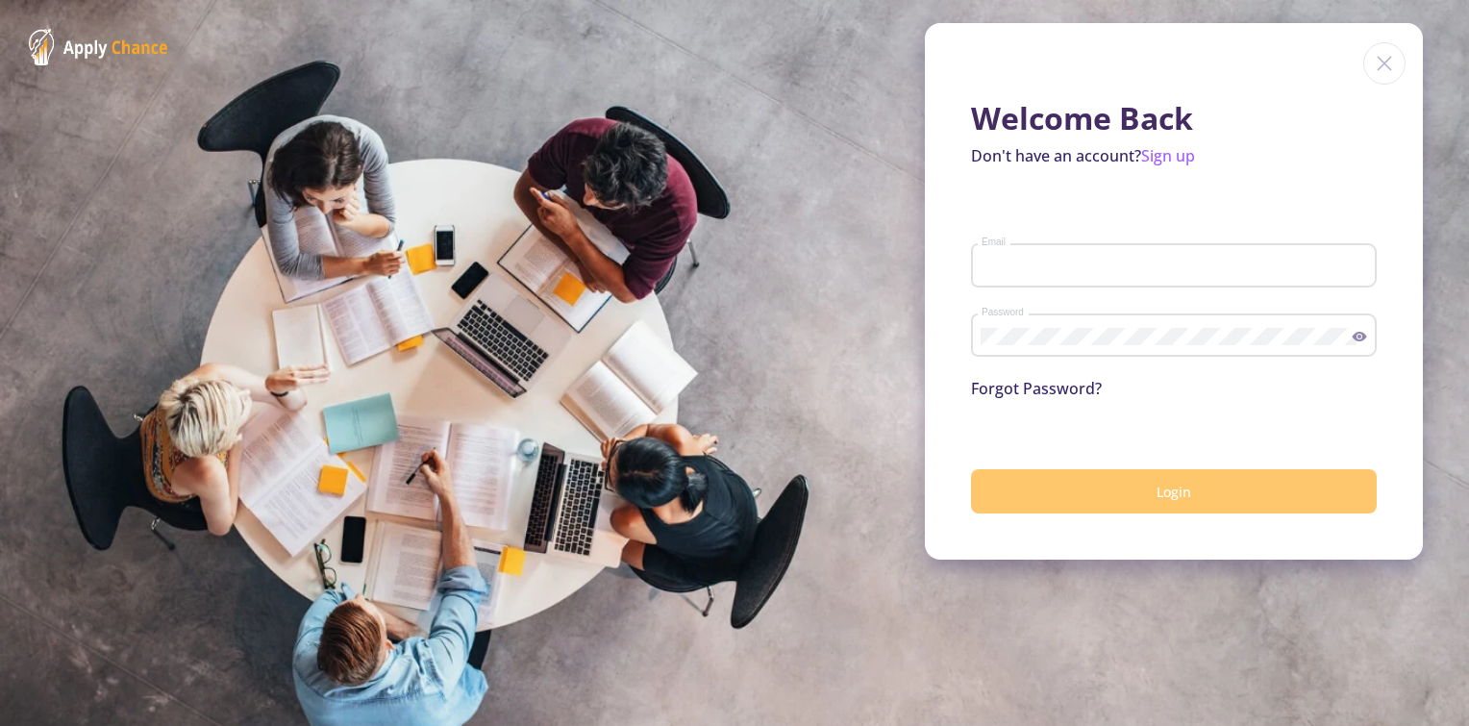
type input "mary.gh99@yahoo.com"
click at [1095, 489] on button "Login" at bounding box center [1174, 491] width 406 height 45
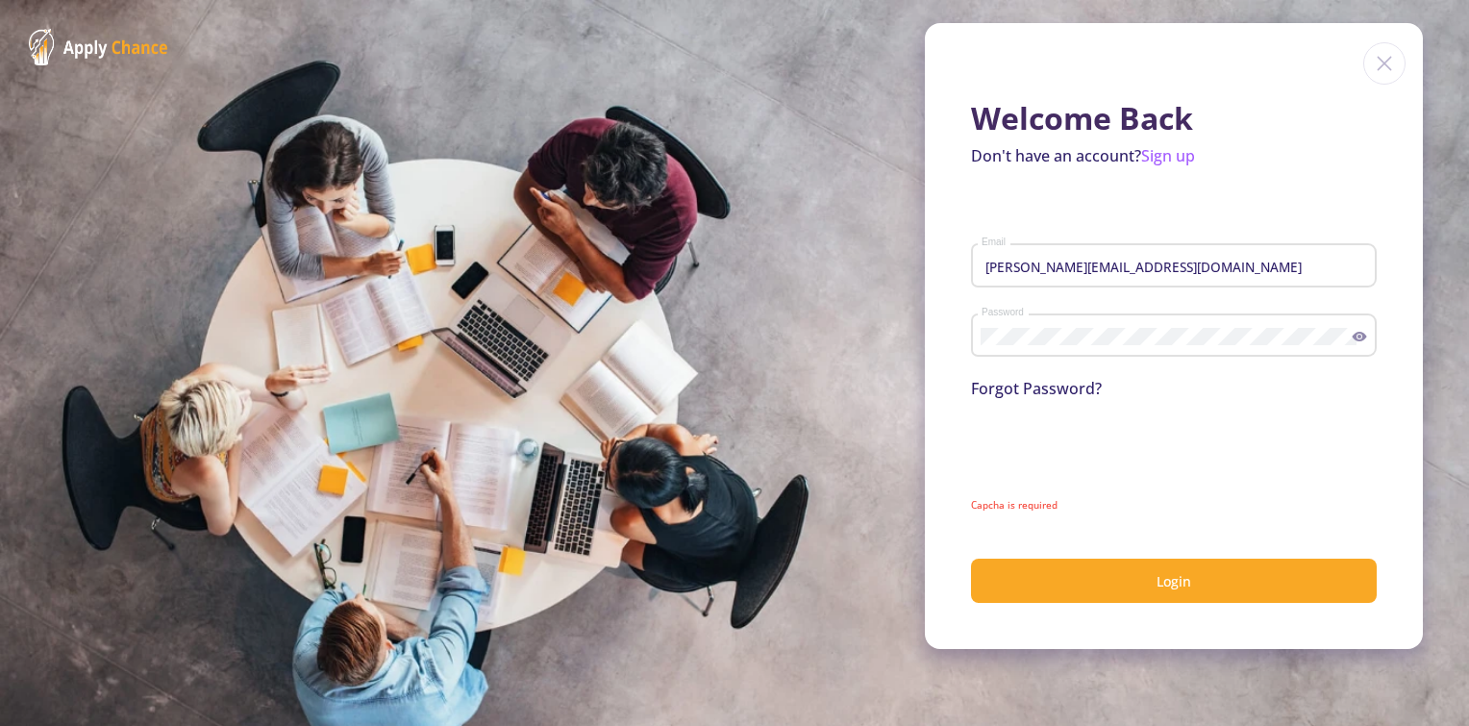
click at [971, 559] on button "Login" at bounding box center [1174, 581] width 406 height 45
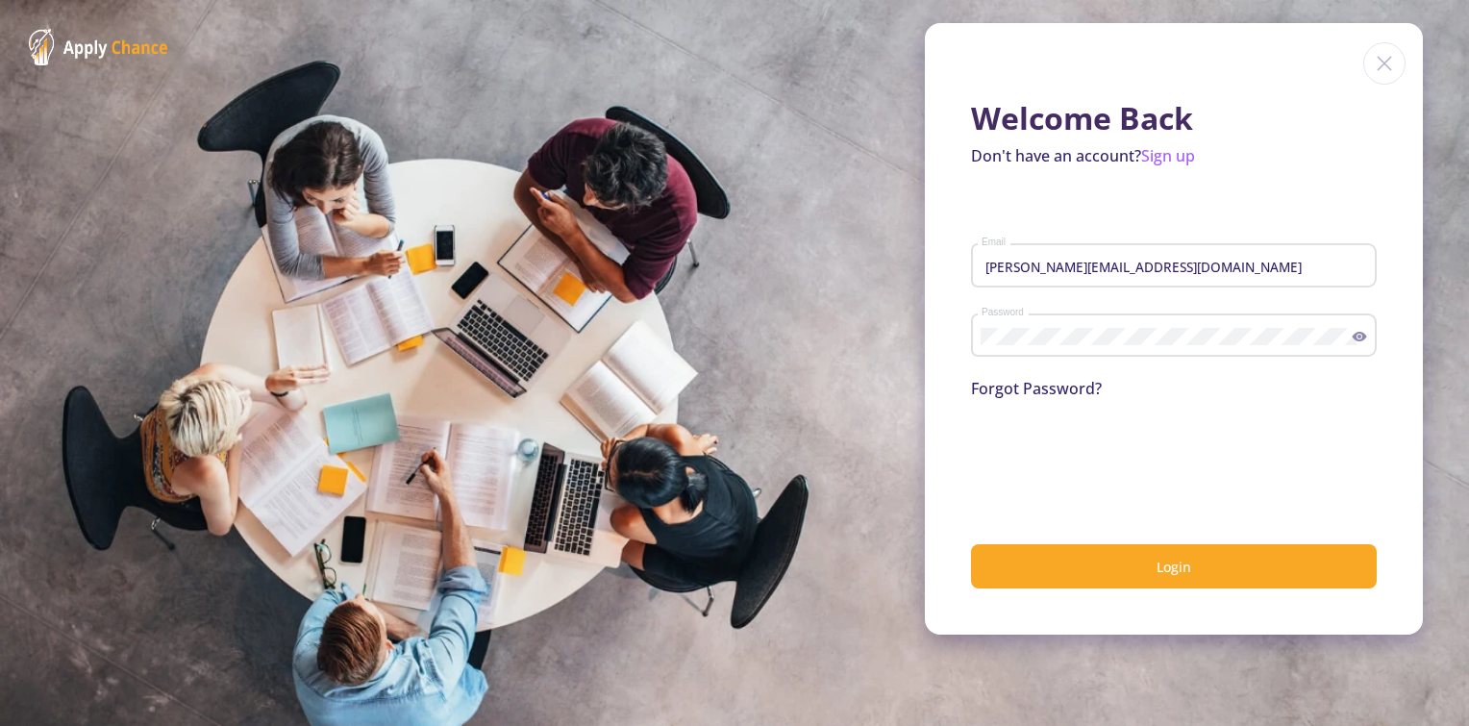
click at [1119, 591] on div "Welcome Back Don't have an account? Sign up mary.gh99@yahoo.com Email Password …" at bounding box center [1174, 328] width 498 height 611
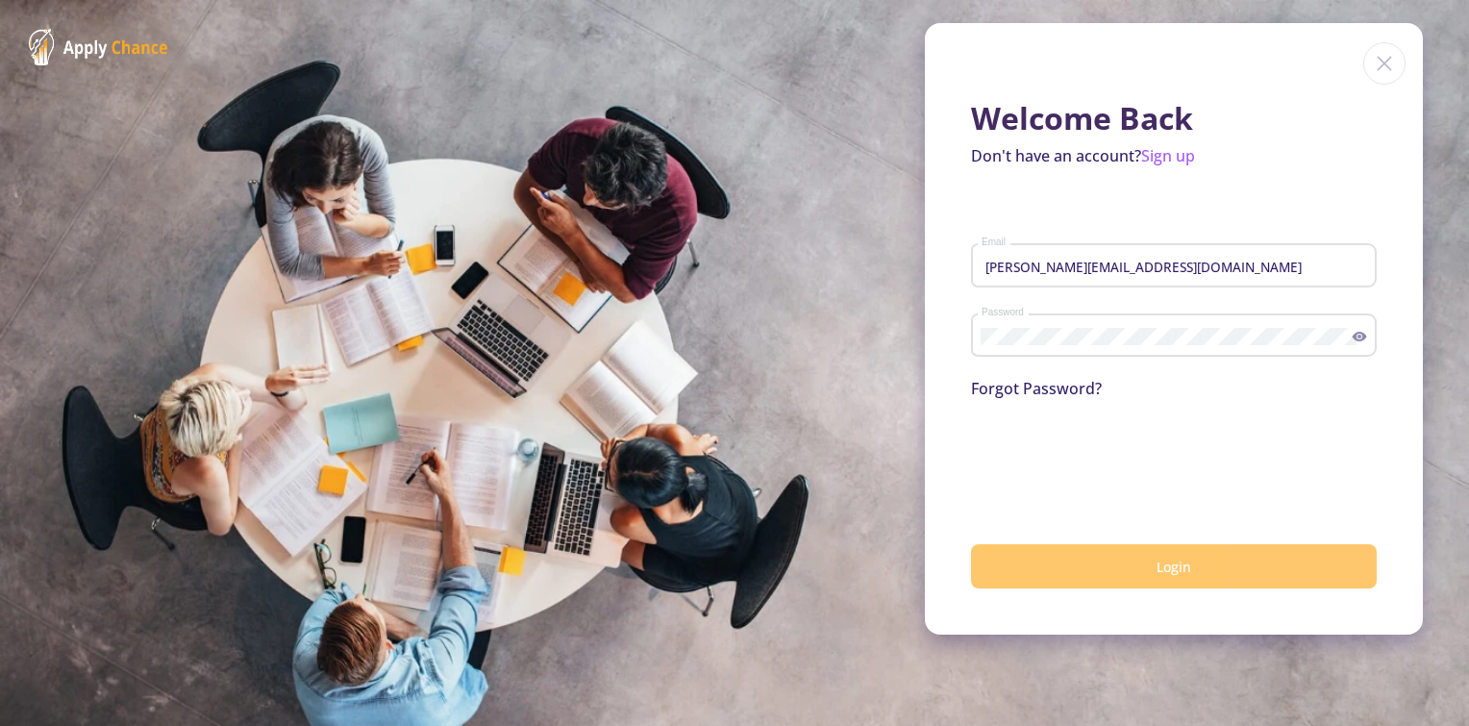
click at [1115, 585] on button "Login" at bounding box center [1174, 566] width 406 height 45
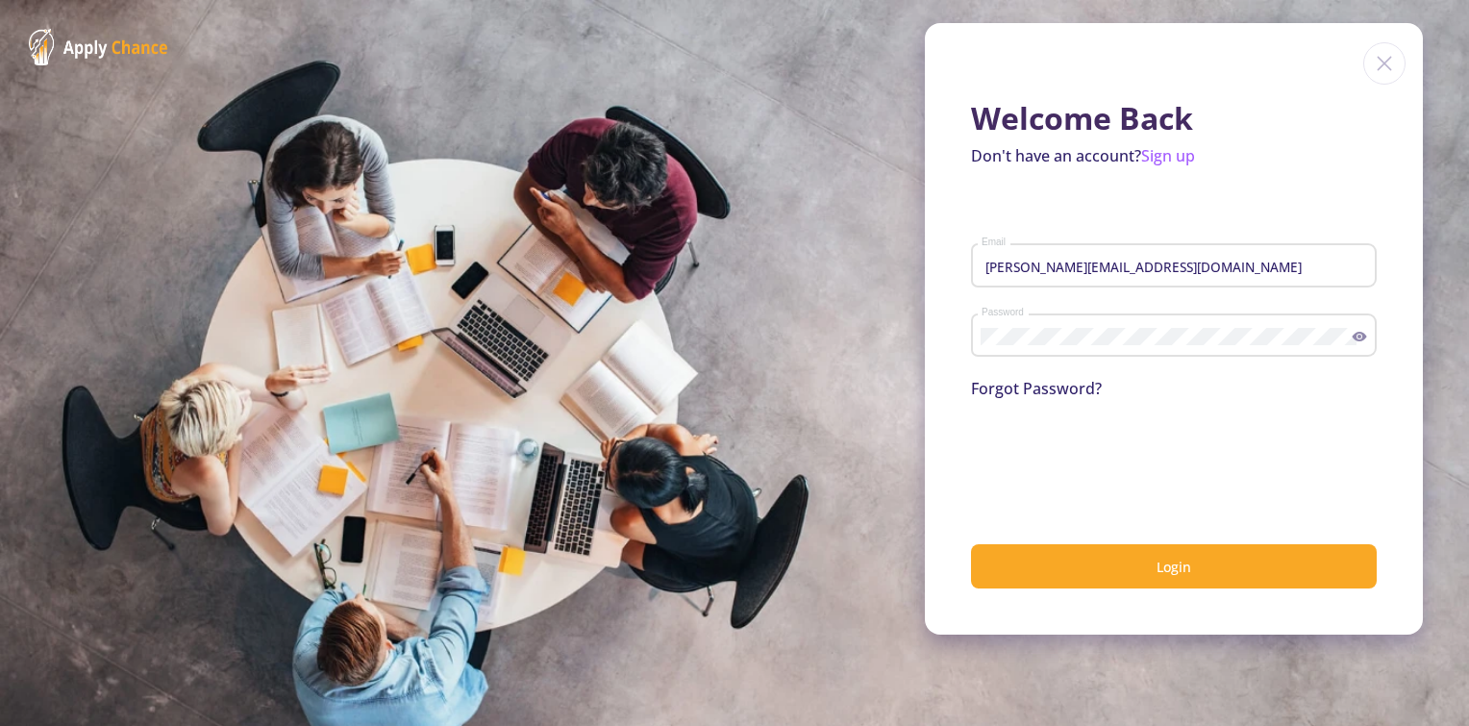
click at [1159, 265] on input "mary.gh99@yahoo.com" at bounding box center [1177, 266] width 392 height 17
click at [1008, 392] on link "Forgot Password?" at bounding box center [1036, 388] width 131 height 21
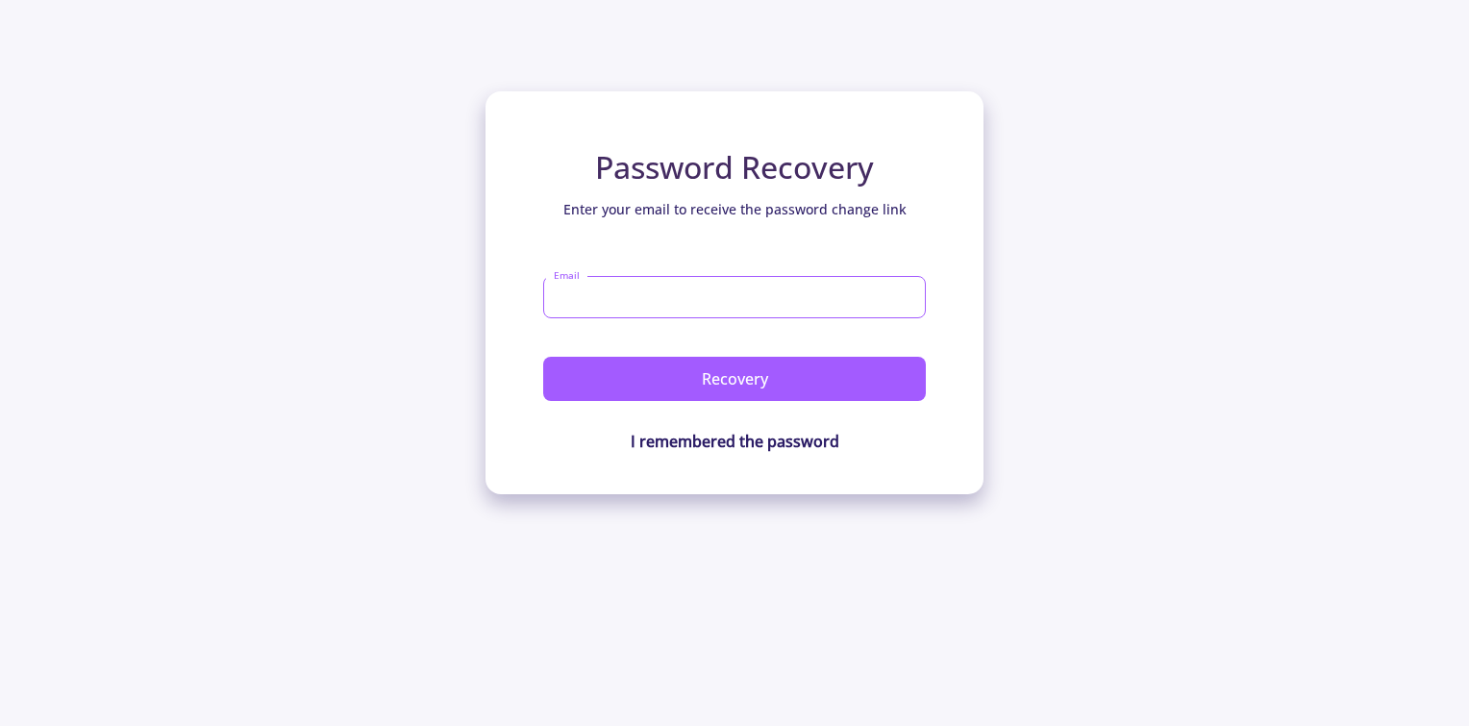
click at [761, 293] on input "Email" at bounding box center [734, 297] width 383 height 42
paste input "mary.gh99@yahoo.com"
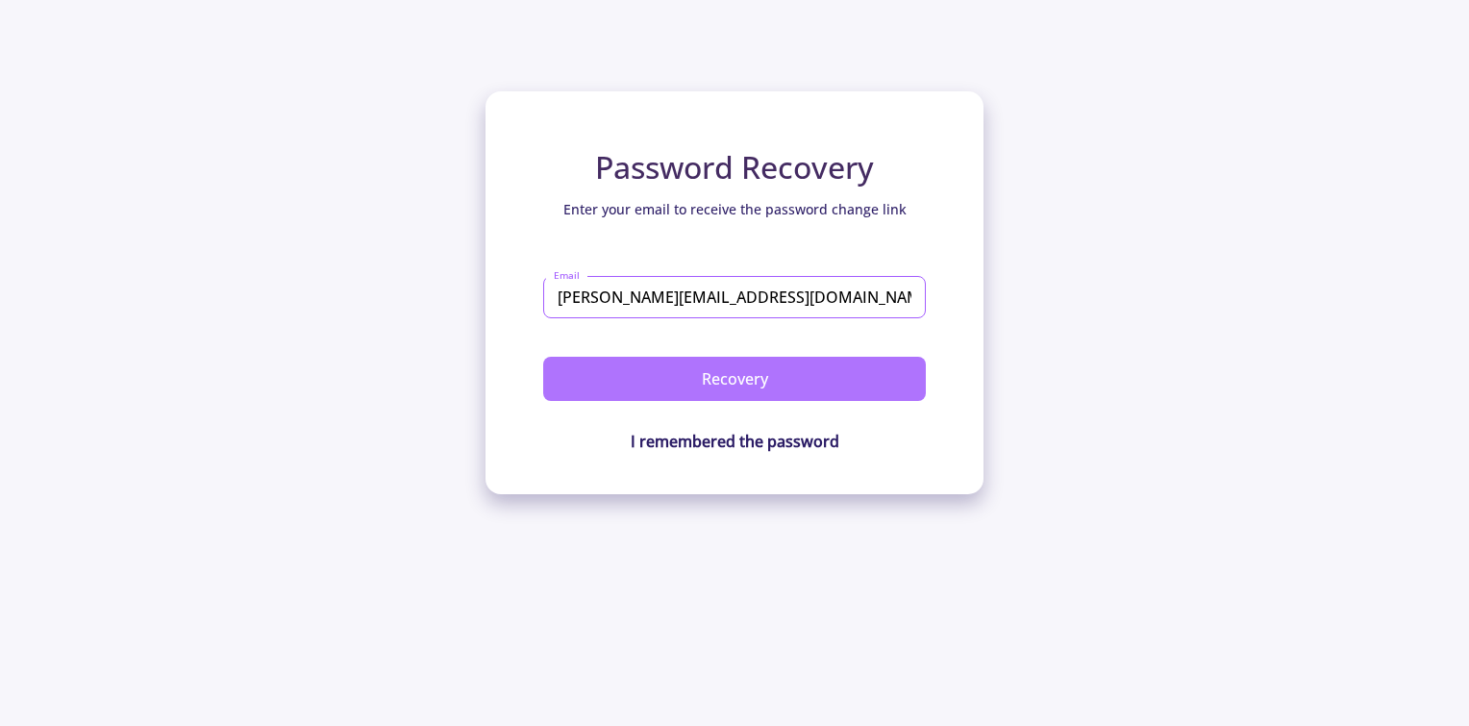
type input "mary.gh99@yahoo.com"
click at [759, 374] on button "Recovery" at bounding box center [734, 379] width 383 height 44
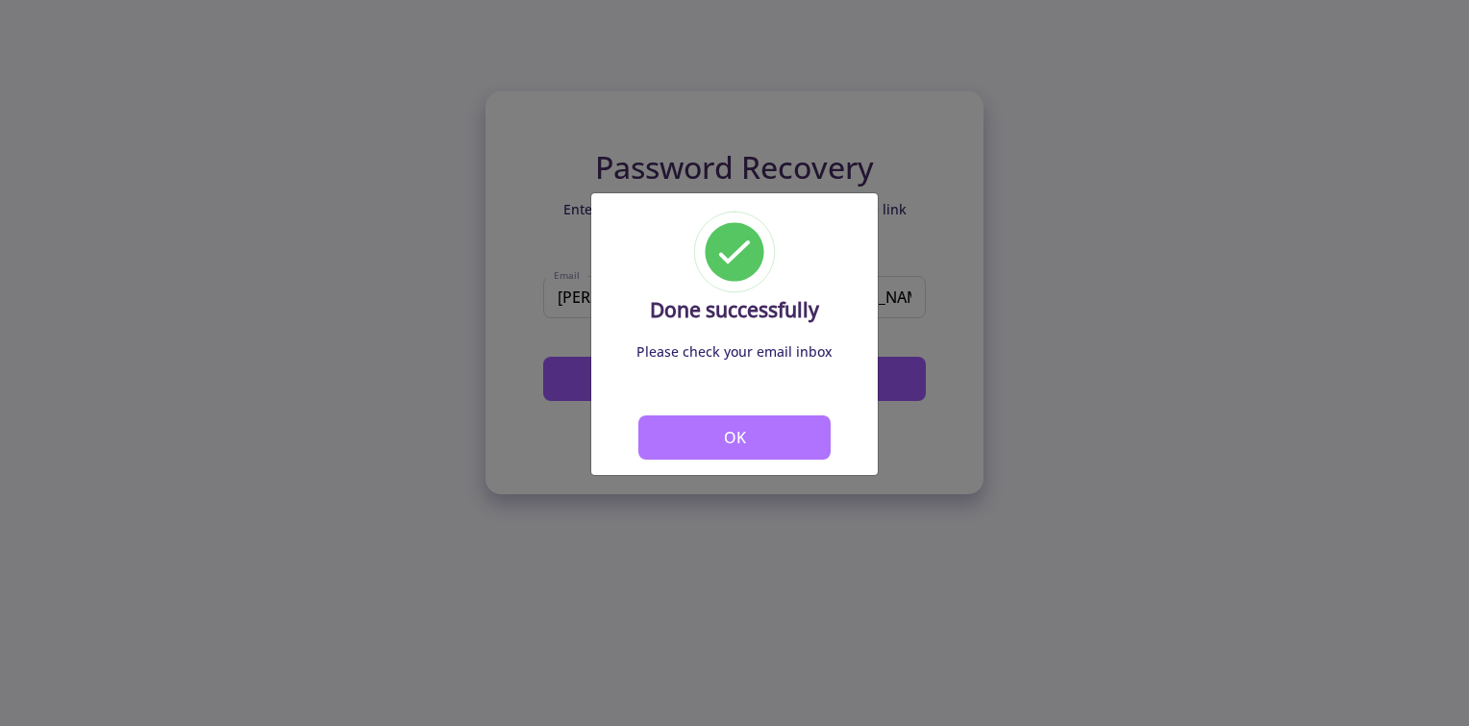
click at [733, 444] on button "OK" at bounding box center [734, 437] width 192 height 44
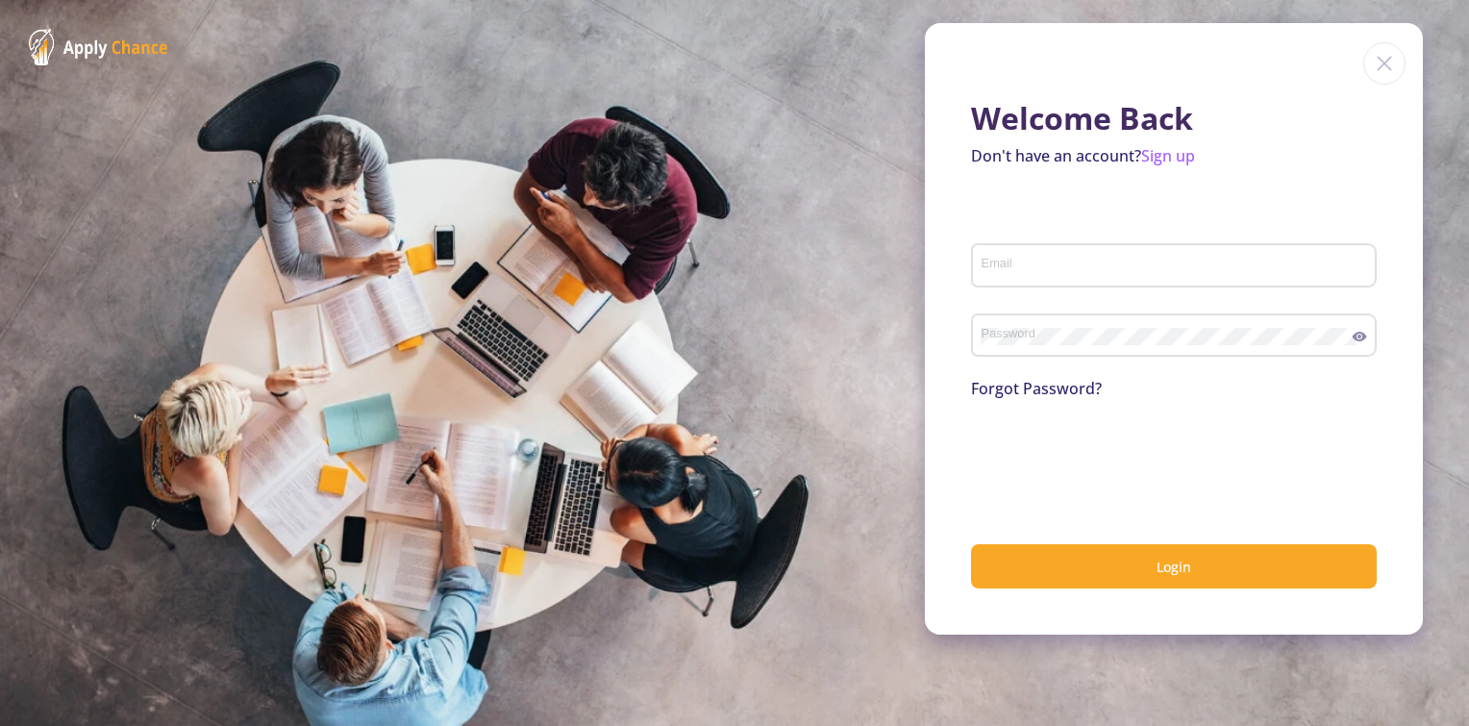
type input "mary.gh99@yahoo.com"
